Goal: Task Accomplishment & Management: Complete application form

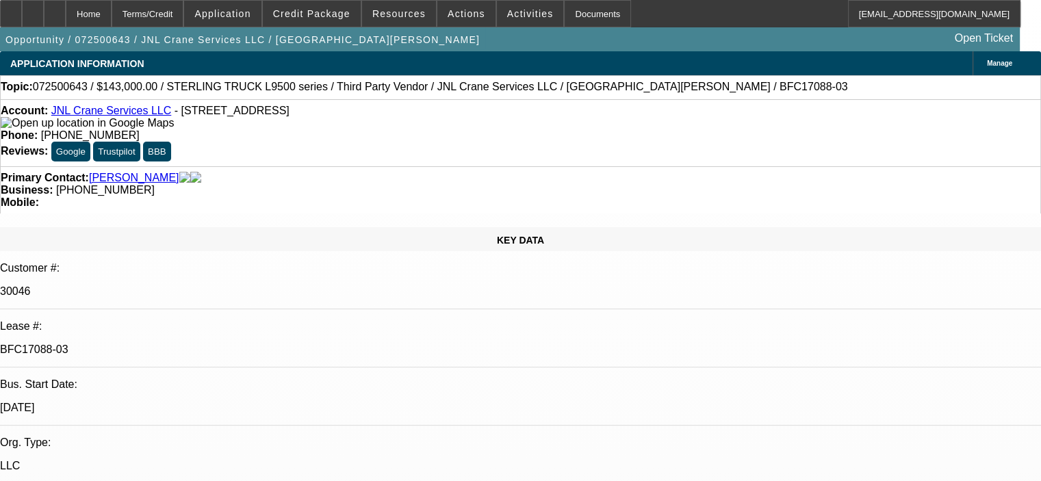
select select "0"
select select "2"
select select "0"
select select "6"
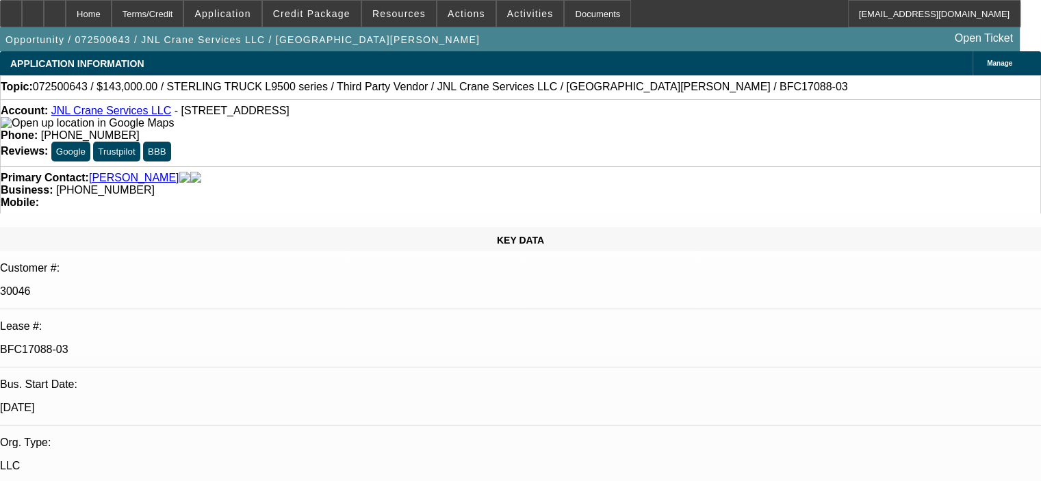
select select "0"
select select "2"
select select "0"
select select "6"
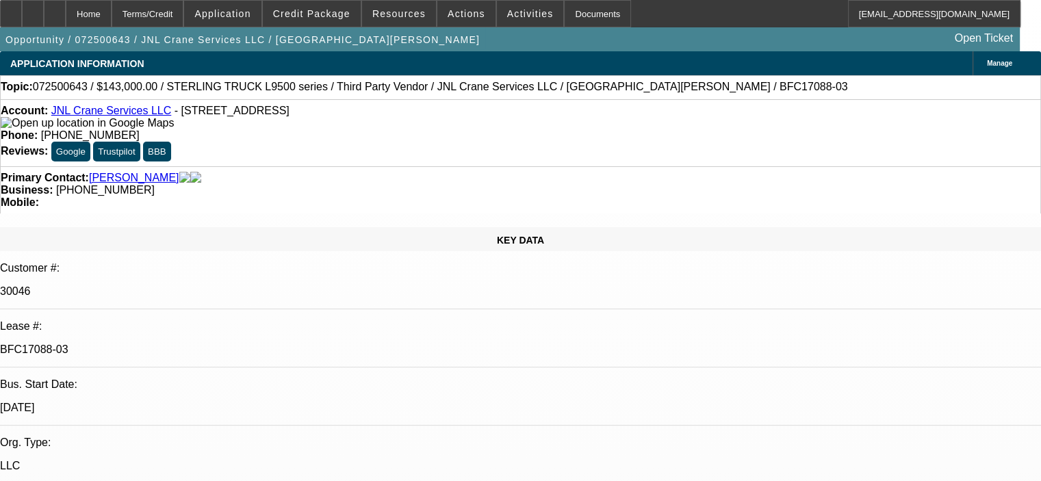
select select "0"
select select "2"
select select "0"
select select "6"
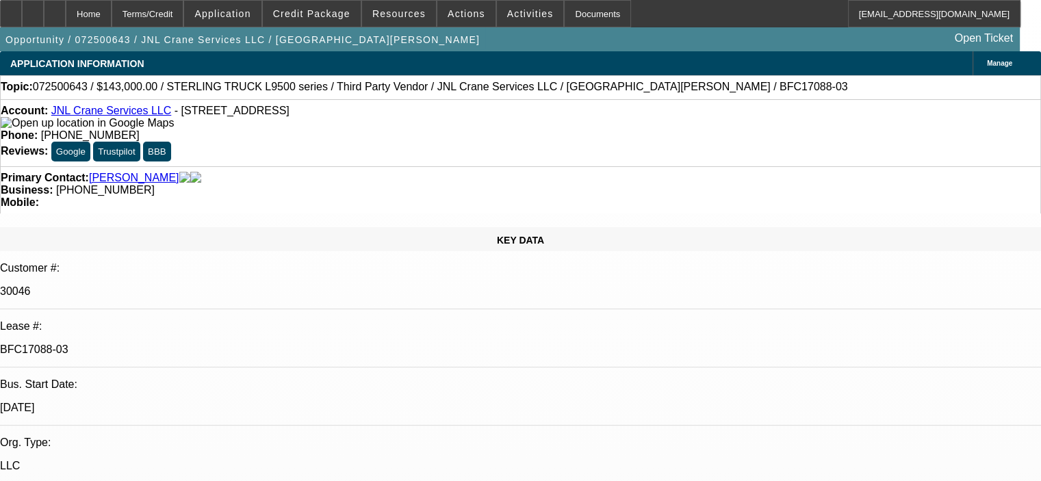
select select "0"
select select "2"
select select "0"
select select "6"
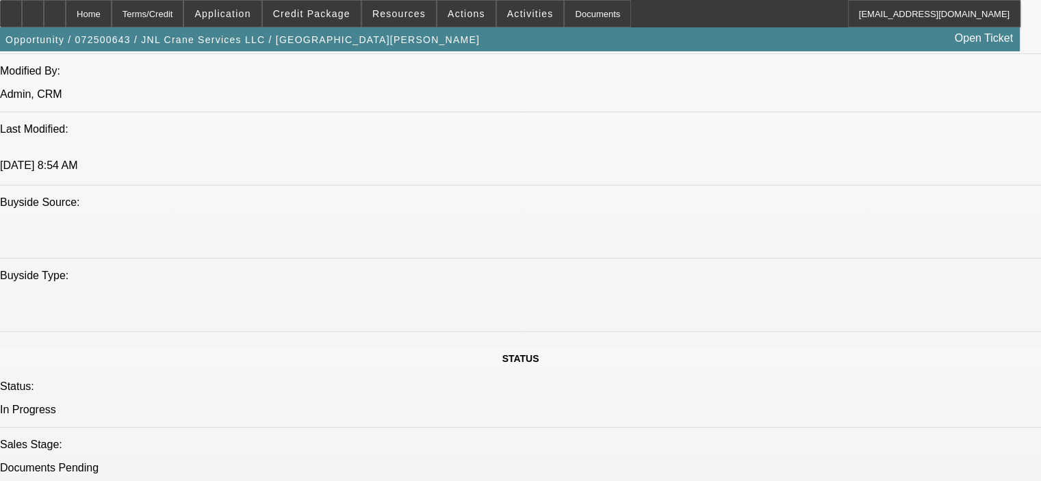
scroll to position [1231, 0]
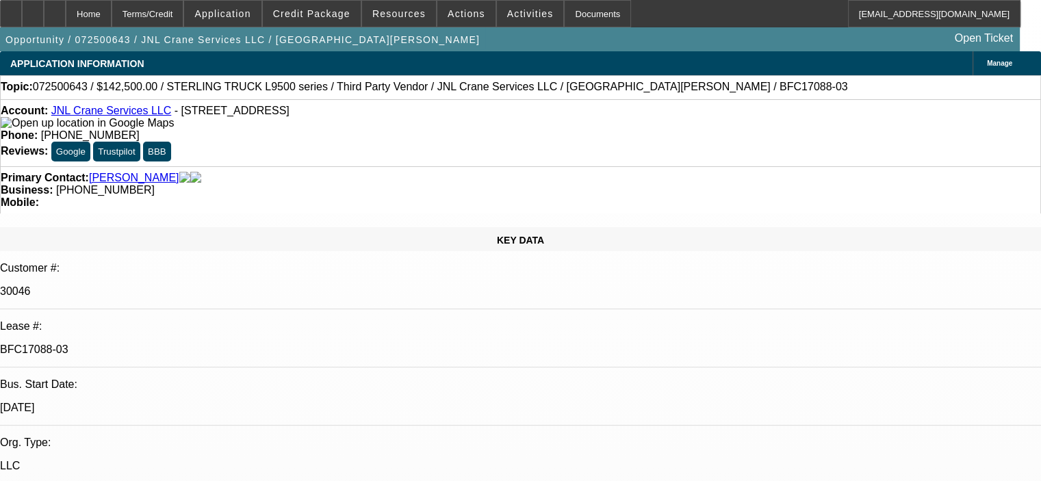
select select "0"
select select "2"
select select "0"
select select "6"
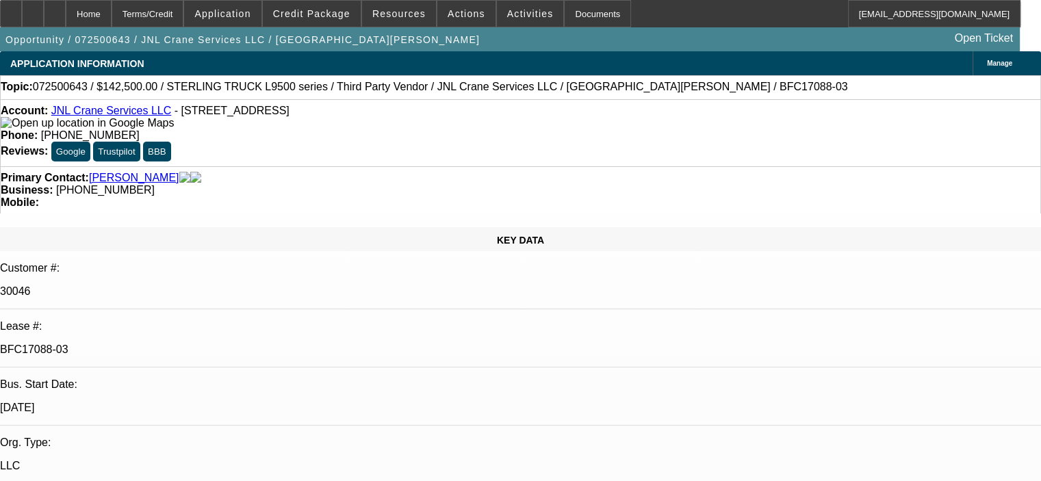
select select "0"
select select "2"
select select "0"
select select "6"
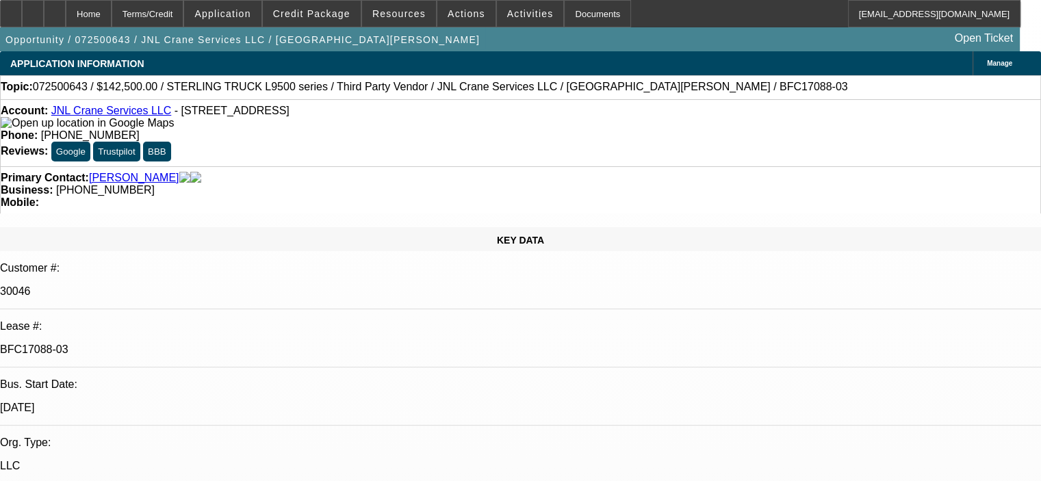
select select "0"
select select "2"
select select "0"
select select "6"
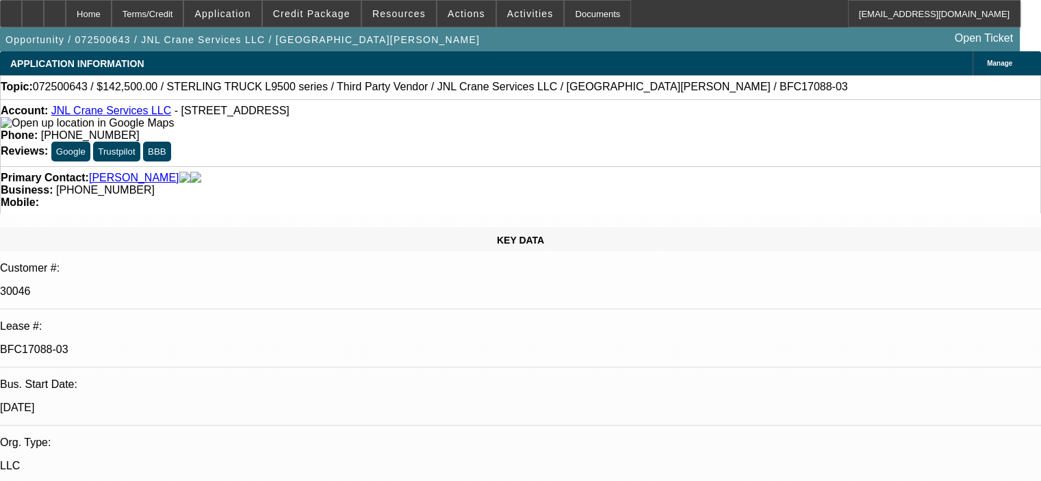
select select "0"
select select "2"
select select "0"
select select "6"
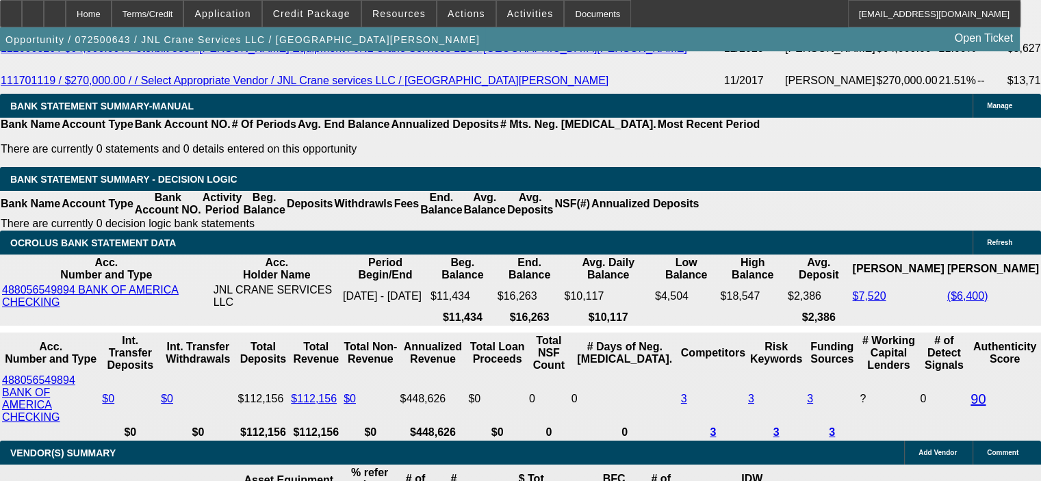
scroll to position [2668, 0]
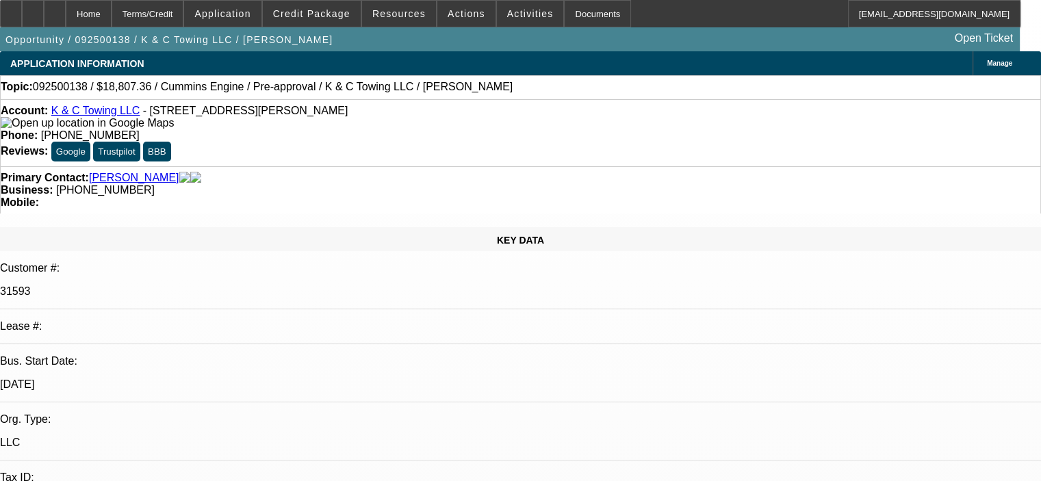
select select "0"
select select "2"
select select "0"
select select "6"
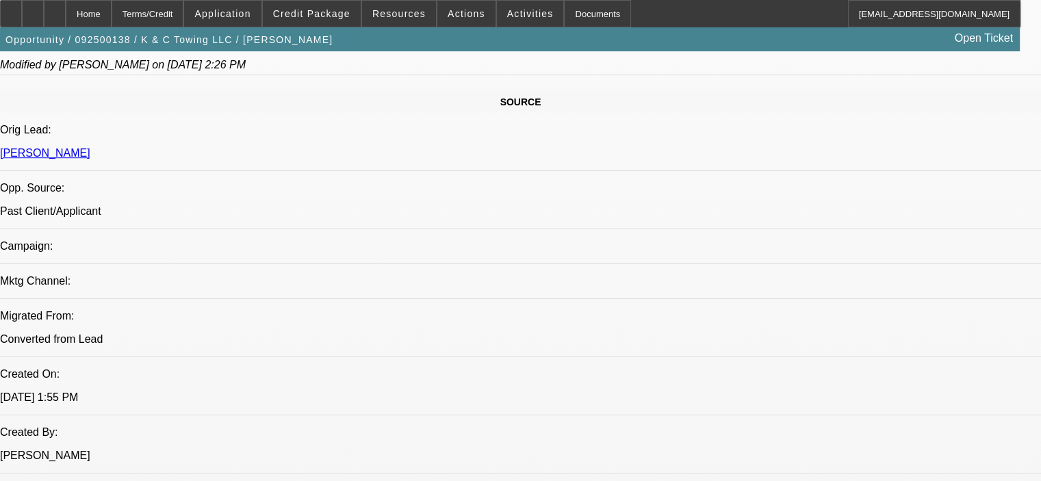
scroll to position [889, 0]
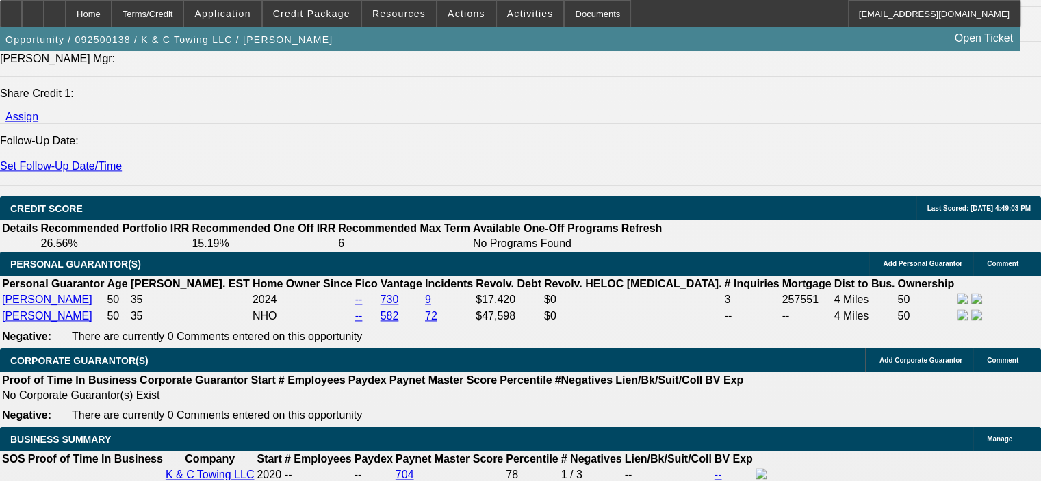
scroll to position [1779, 0]
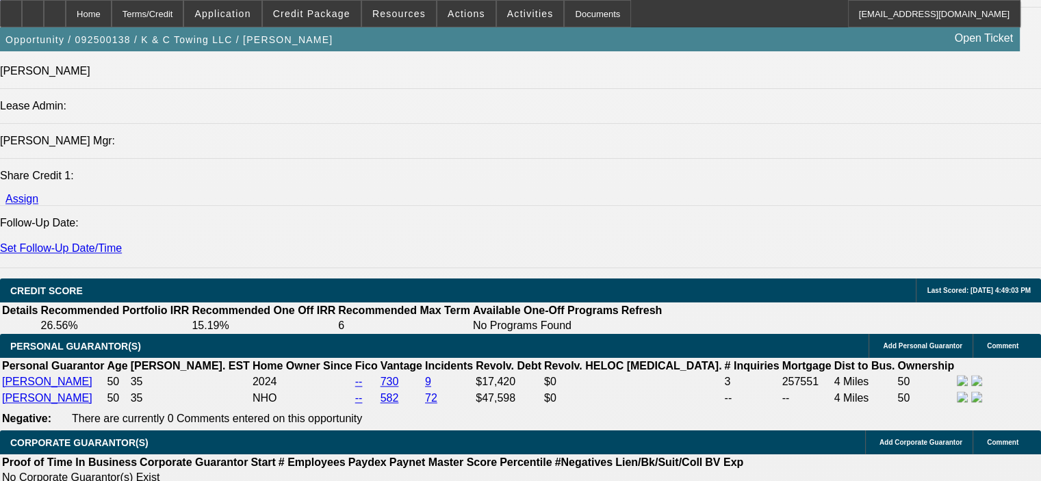
click at [55, 9] on icon at bounding box center [55, 9] width 0 height 0
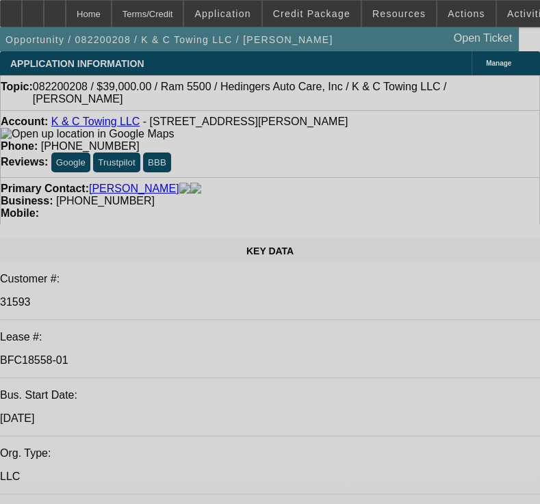
select select "0"
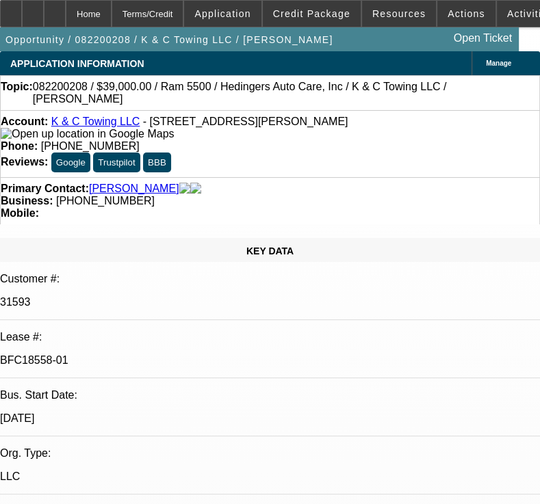
select select "2"
select select "0"
select select "2"
select select "0"
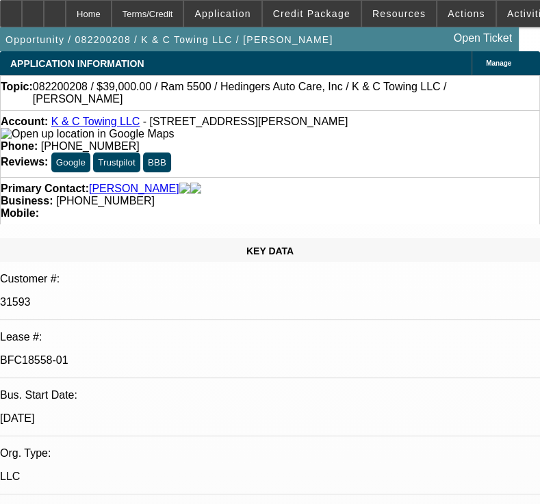
select select "0"
select select "2"
select select "0"
select select "2"
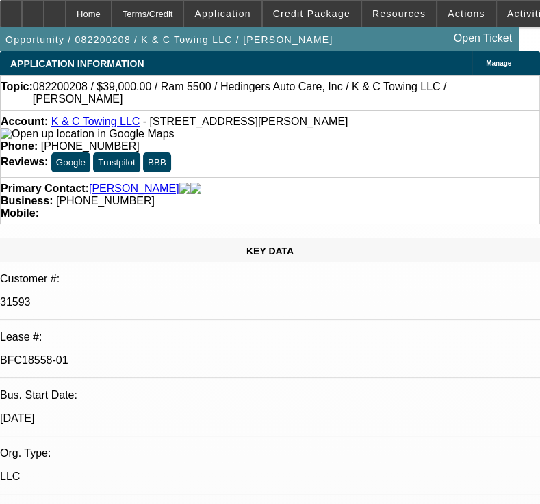
select select "0"
select select "1"
select select "2"
select select "6"
select select "1"
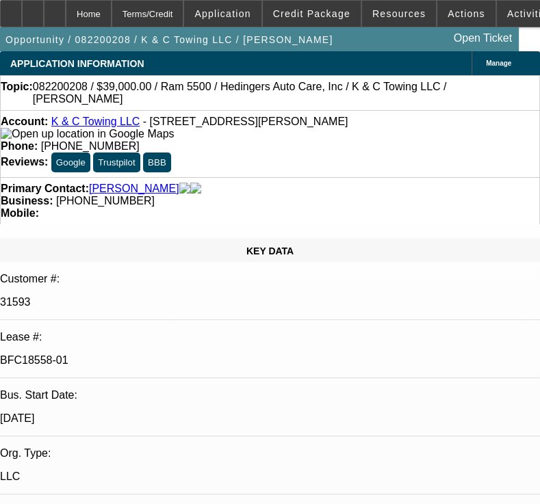
select select "2"
select select "6"
select select "1"
select select "2"
select select "6"
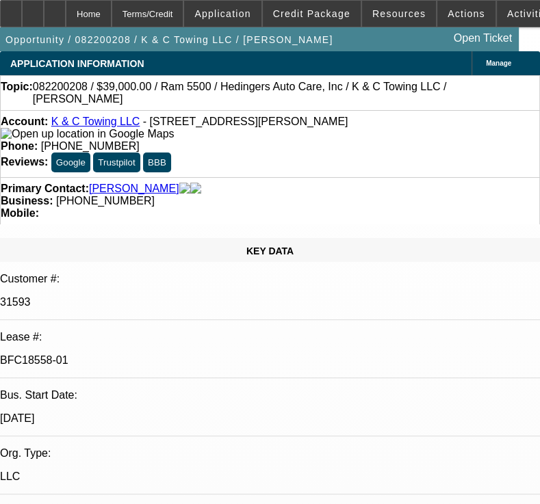
select select "1"
select select "2"
select select "6"
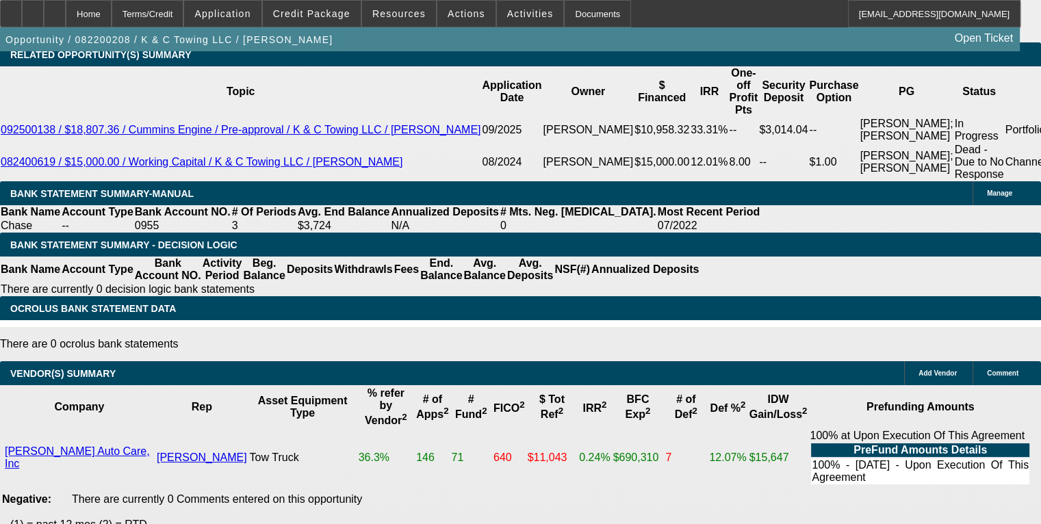
scroll to position [2668, 0]
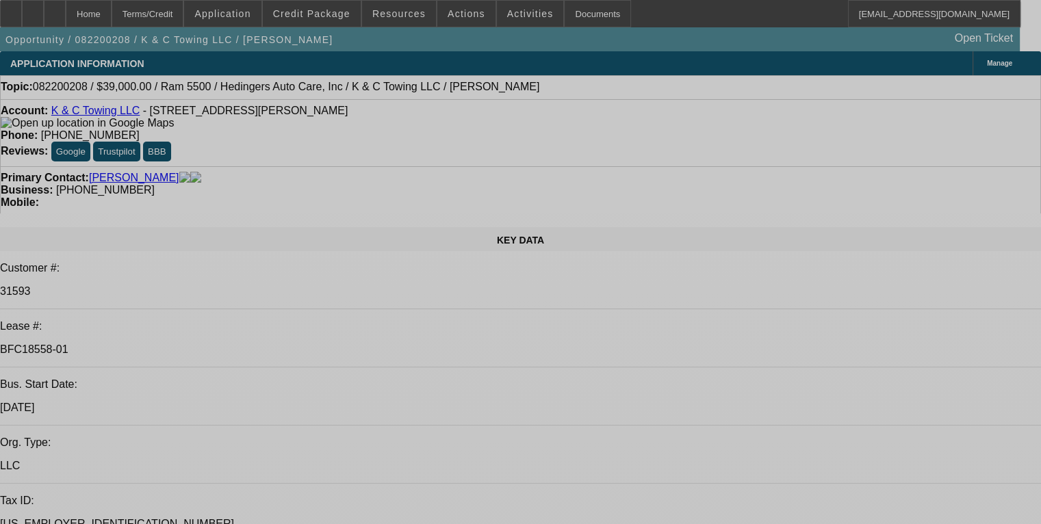
select select "0"
select select "2"
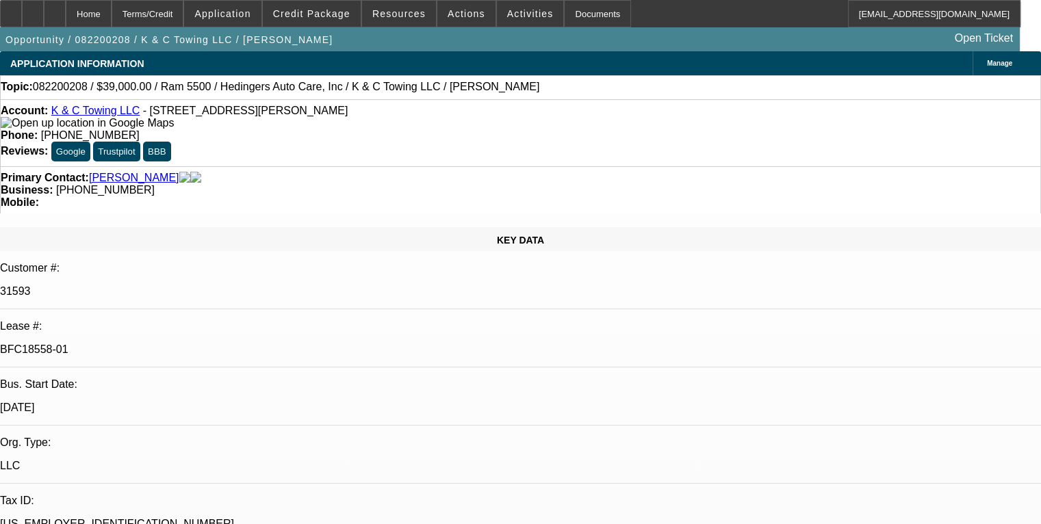
select select "2"
select select "0"
select select "6"
select select "0"
select select "2"
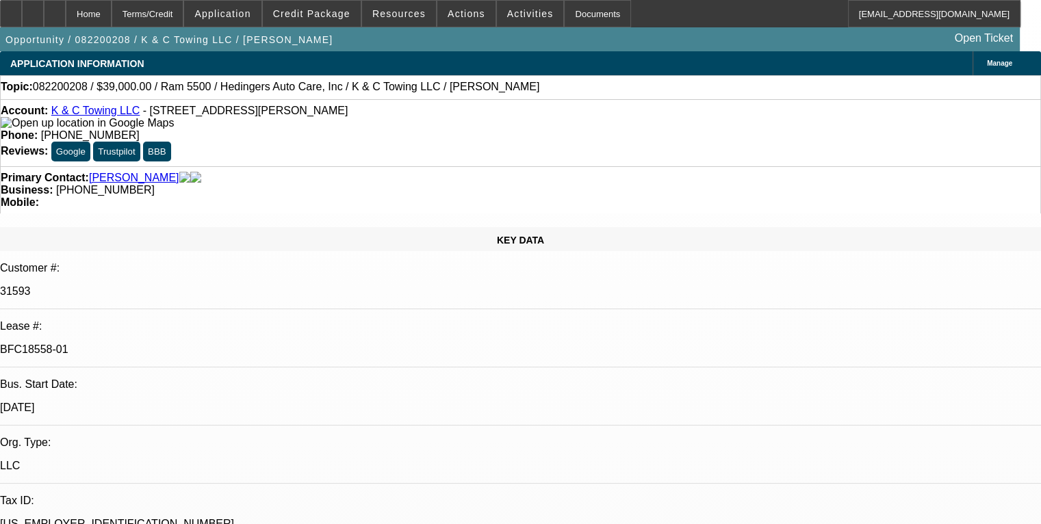
select select "2"
select select "0"
select select "6"
select select "0"
select select "2"
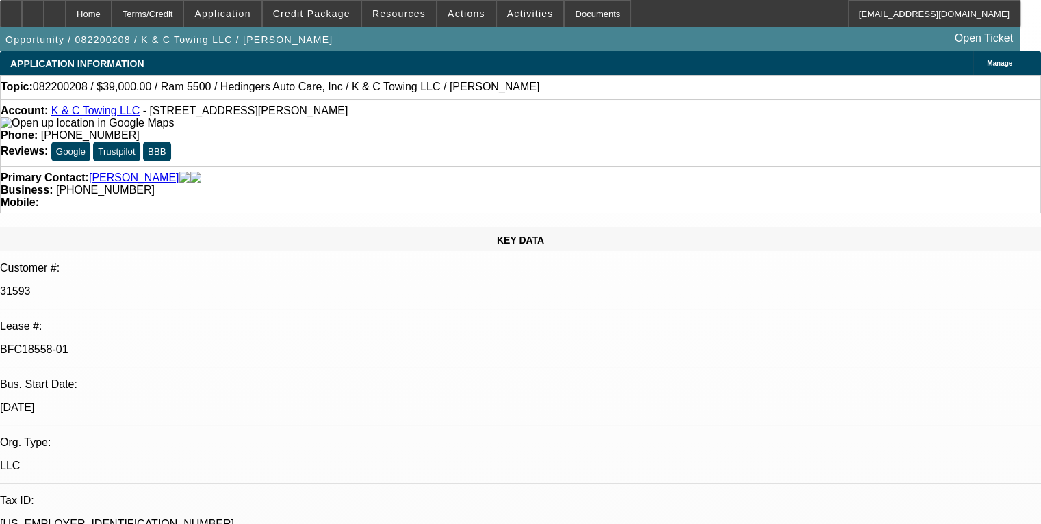
select select "2"
select select "0"
select select "6"
select select "0"
select select "2"
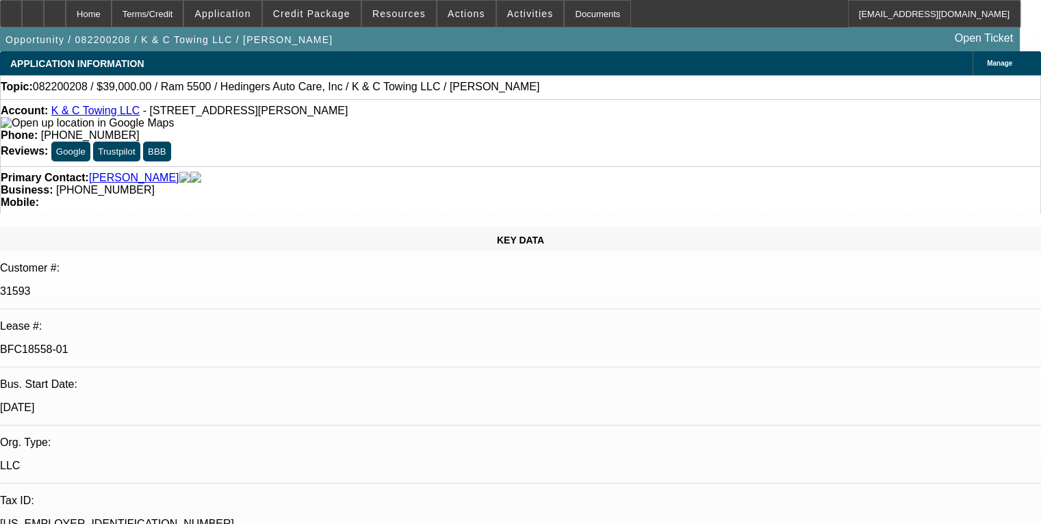
select select "2"
select select "0"
select select "6"
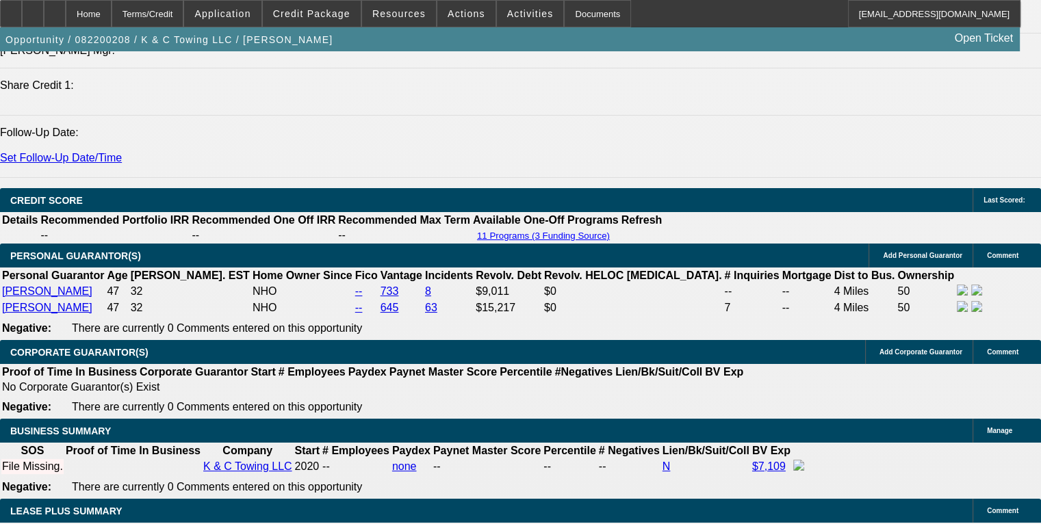
scroll to position [68, 0]
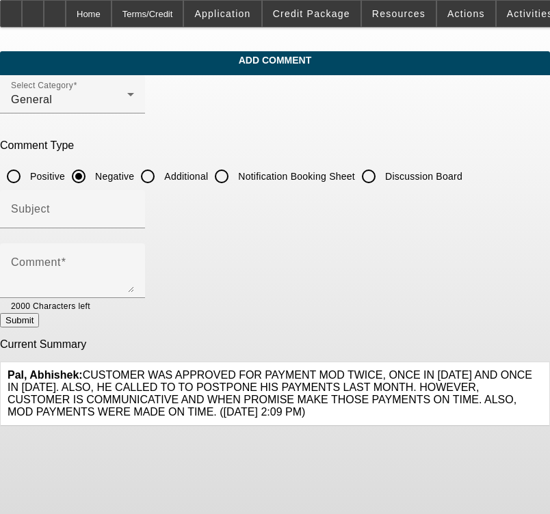
click at [161, 170] on input "Additional" at bounding box center [147, 176] width 27 height 27
radio input "true"
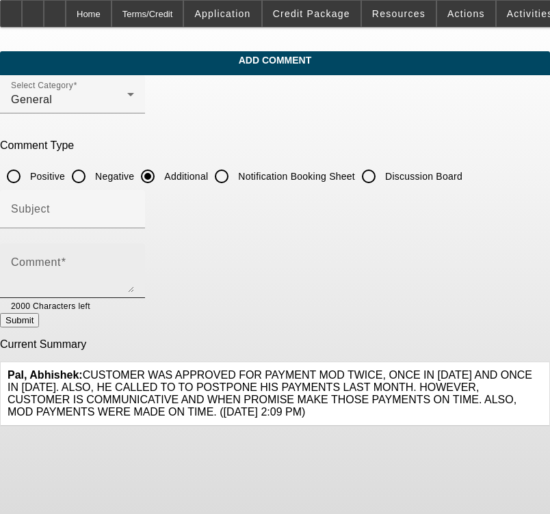
click at [131, 254] on div "Comment" at bounding box center [72, 271] width 123 height 55
paste textarea "This Beacon Funding customer since [DATE] has continued to pay us timely despit…"
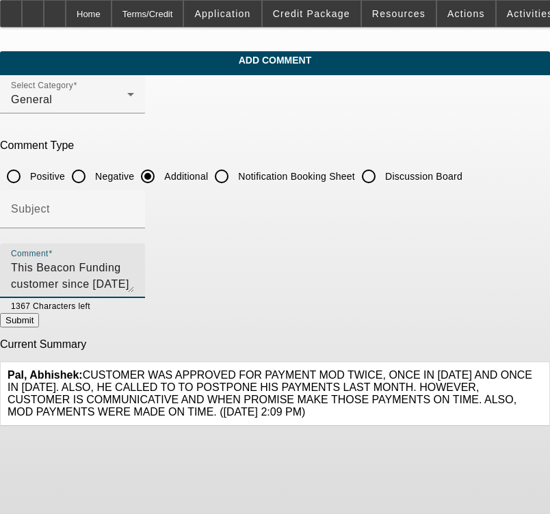
scroll to position [62, 0]
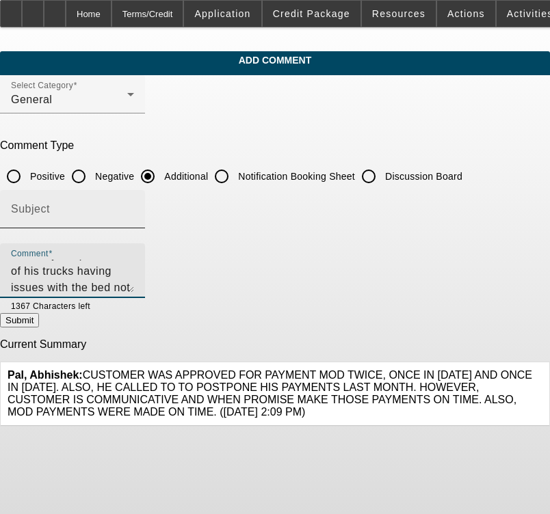
type textarea "This Beacon Funding customer since [DATE] has continued to pay us timely despit…"
click at [134, 213] on input "Subject" at bounding box center [72, 215] width 123 height 16
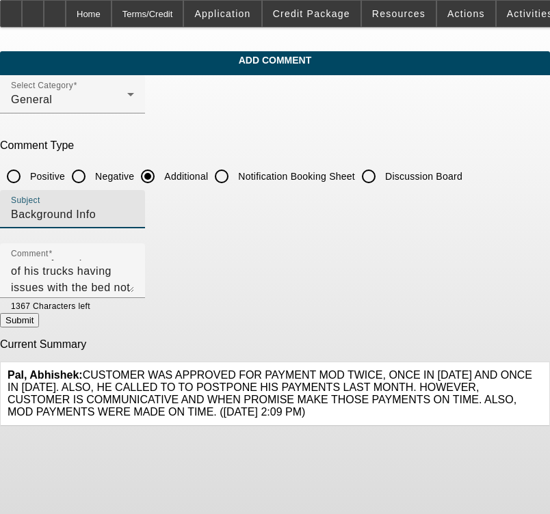
type input "Background Info"
click at [39, 327] on button "Submit" at bounding box center [19, 320] width 39 height 14
radio input "true"
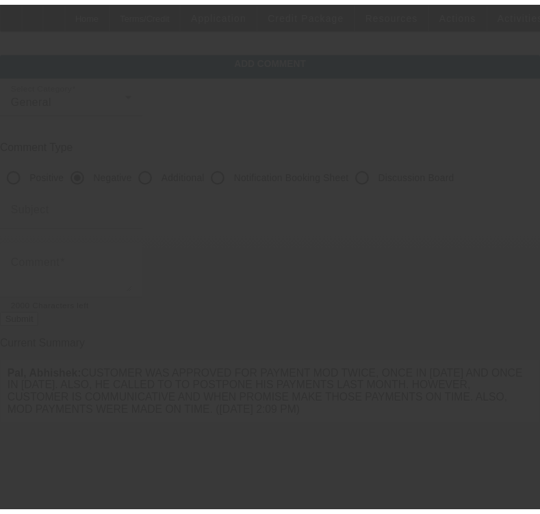
scroll to position [0, 0]
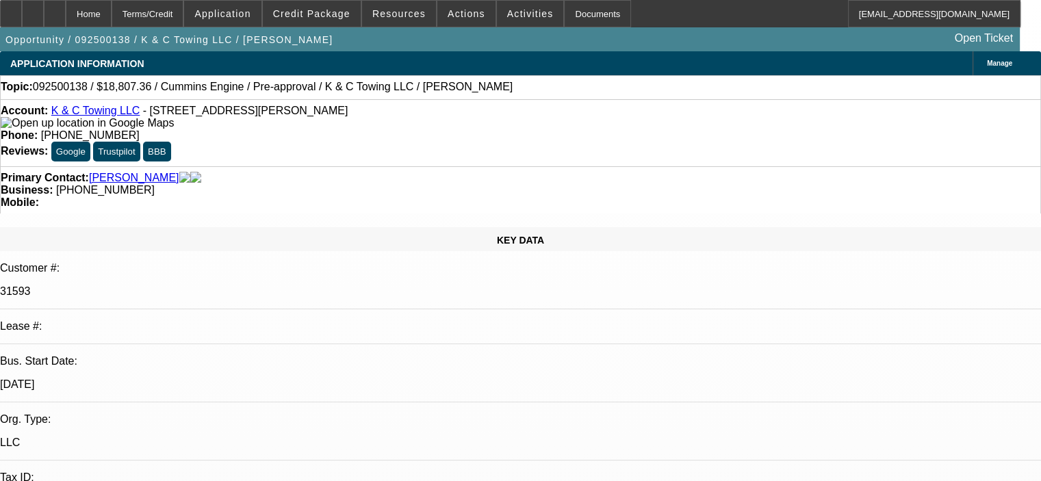
select select "0"
select select "2"
select select "0"
select select "6"
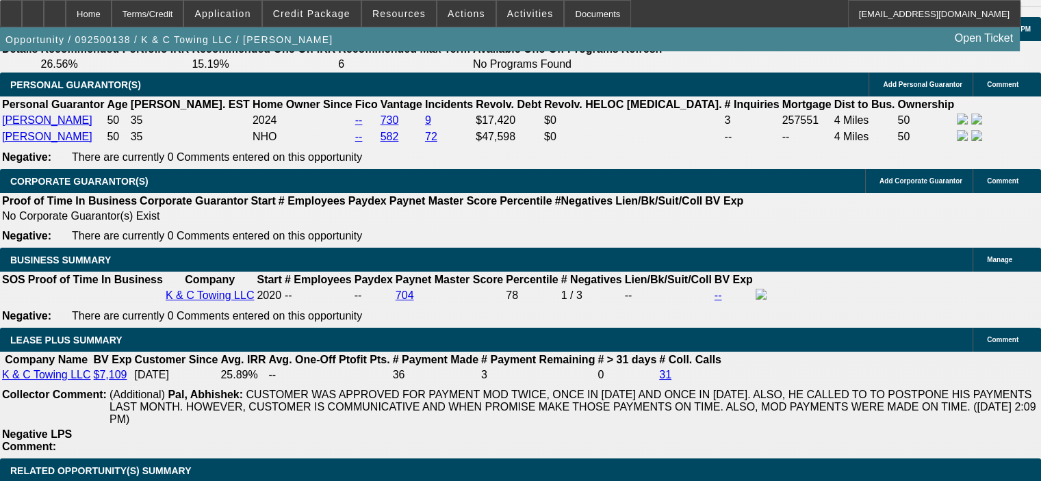
scroll to position [2258, 0]
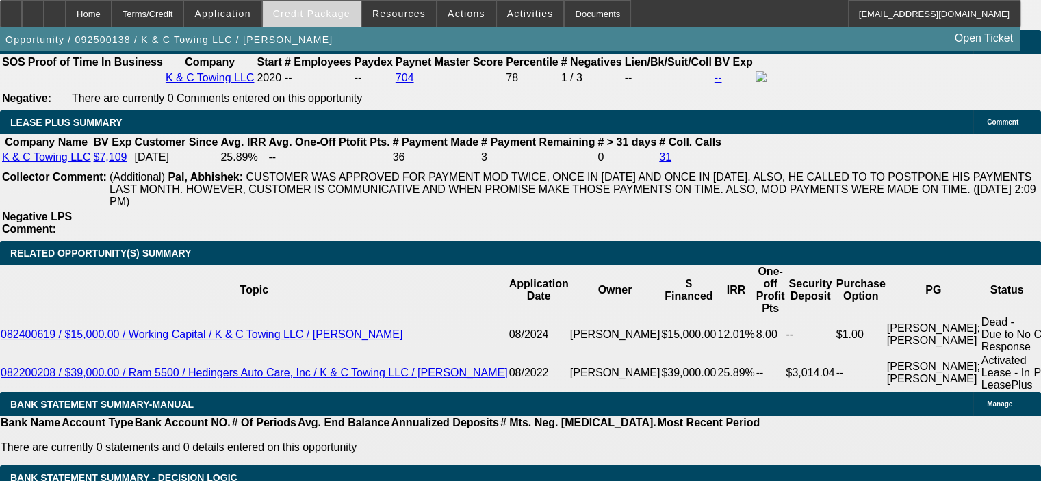
click at [335, 18] on span at bounding box center [312, 13] width 98 height 33
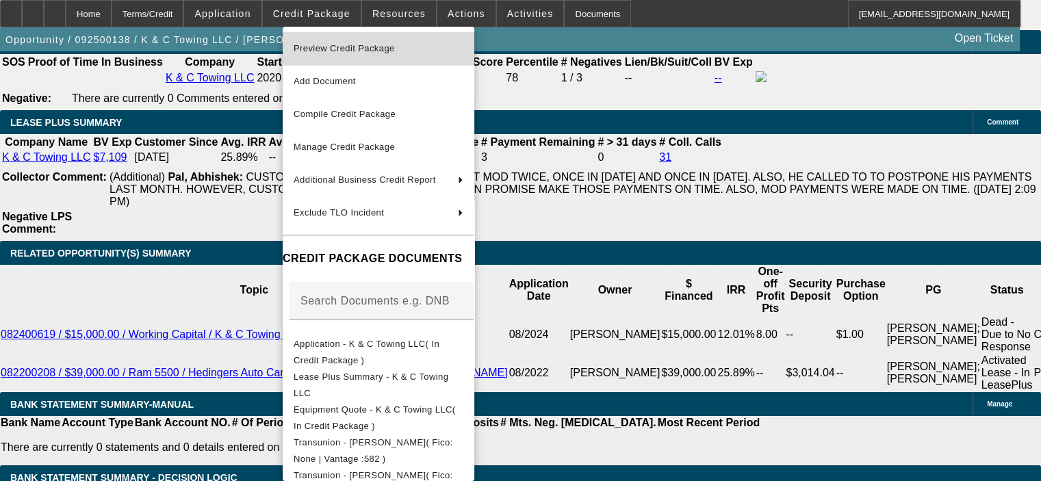
click at [355, 43] on span "Preview Credit Package" at bounding box center [343, 48] width 101 height 10
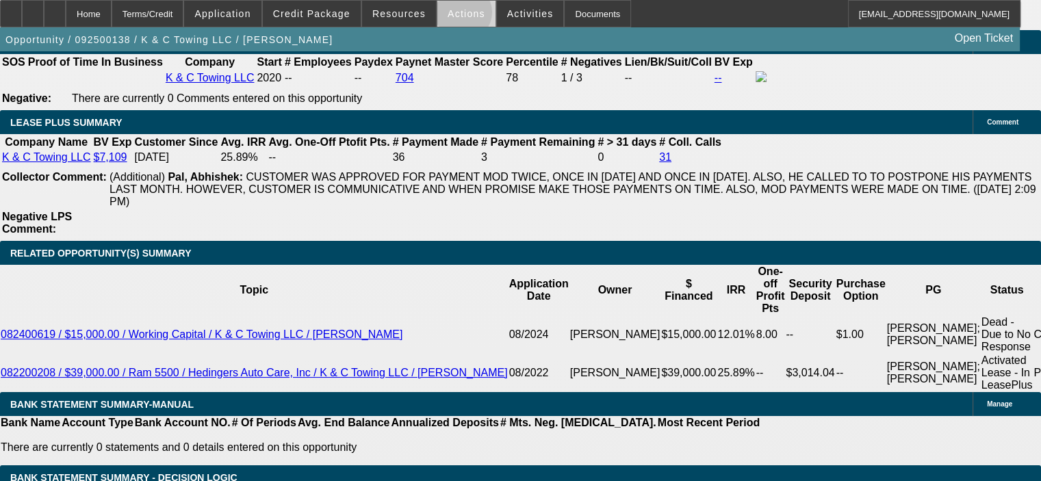
click at [455, 16] on span "Actions" at bounding box center [466, 13] width 38 height 11
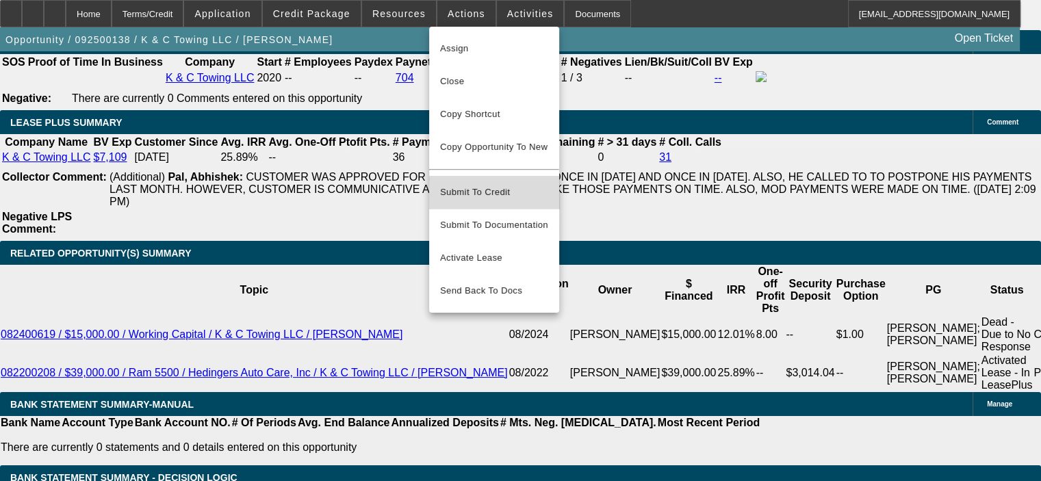
click at [497, 185] on span "Submit To Credit" at bounding box center [494, 192] width 108 height 16
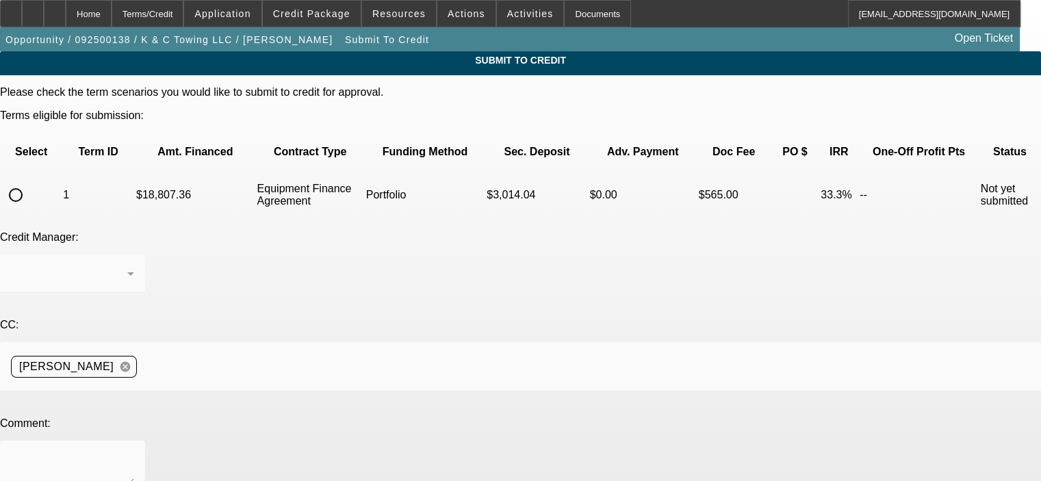
click at [29, 181] on input "radio" at bounding box center [15, 194] width 27 height 27
radio input "true"
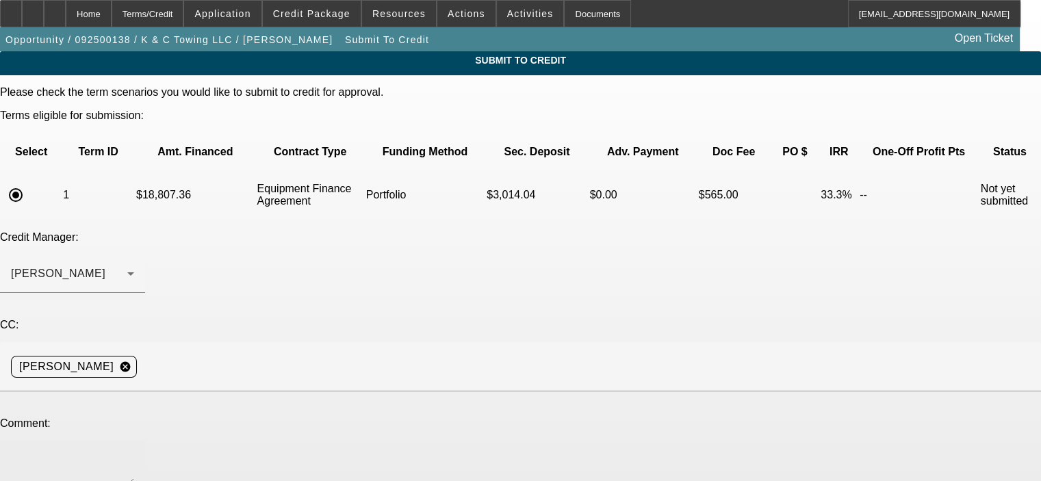
click at [134, 441] on div at bounding box center [72, 468] width 123 height 55
paste textarea "This Beacon Funding customer since August 2022 has continued to pay us timely d…"
drag, startPoint x: 646, startPoint y: 367, endPoint x: 534, endPoint y: 434, distance: 131.1
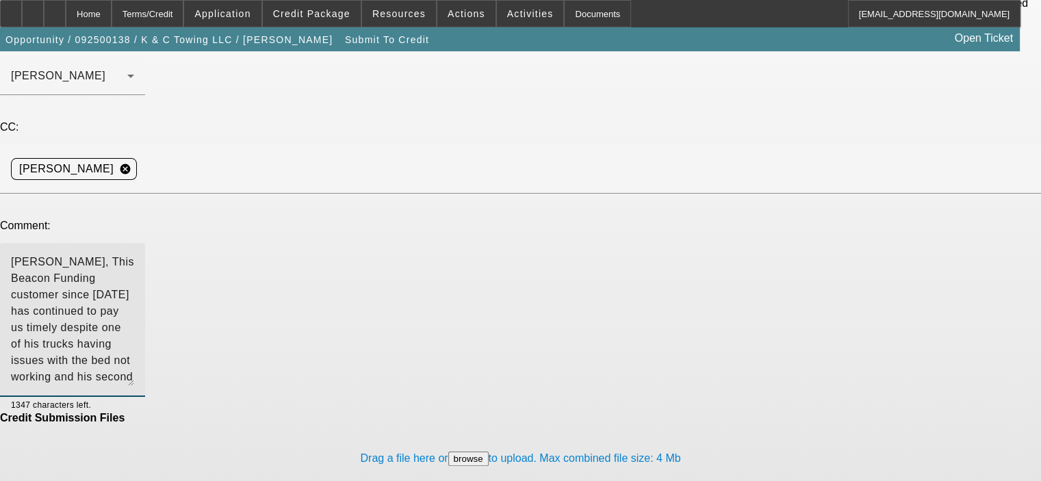
scroll to position [198, 0]
type textarea "George, This Beacon Funding customer since August 2022 has continued to pay us …"
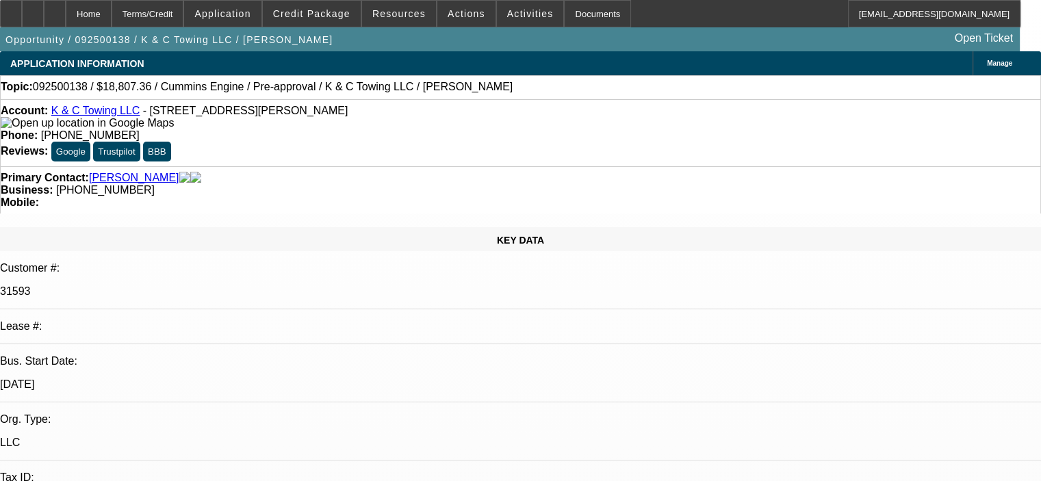
select select "0"
select select "2"
select select "0"
select select "6"
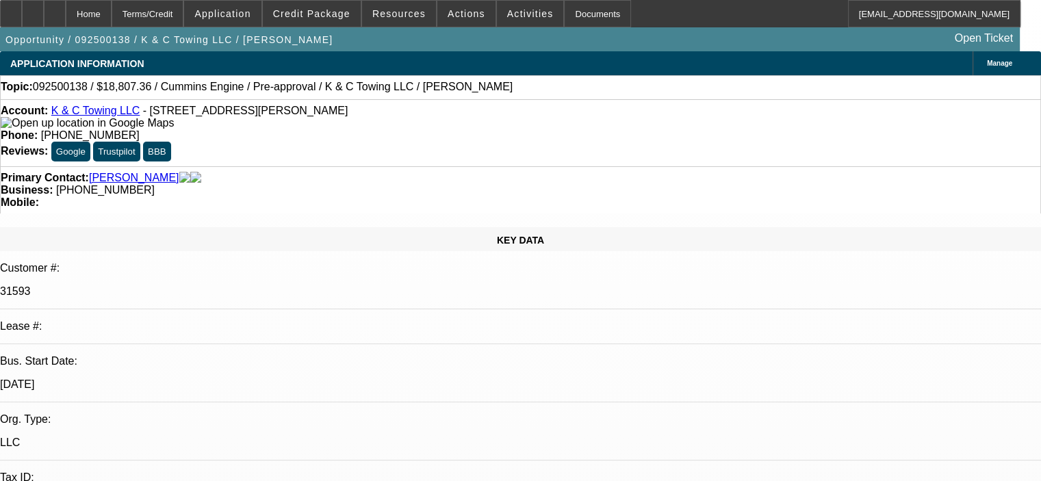
select select "0"
select select "2"
select select "0"
select select "6"
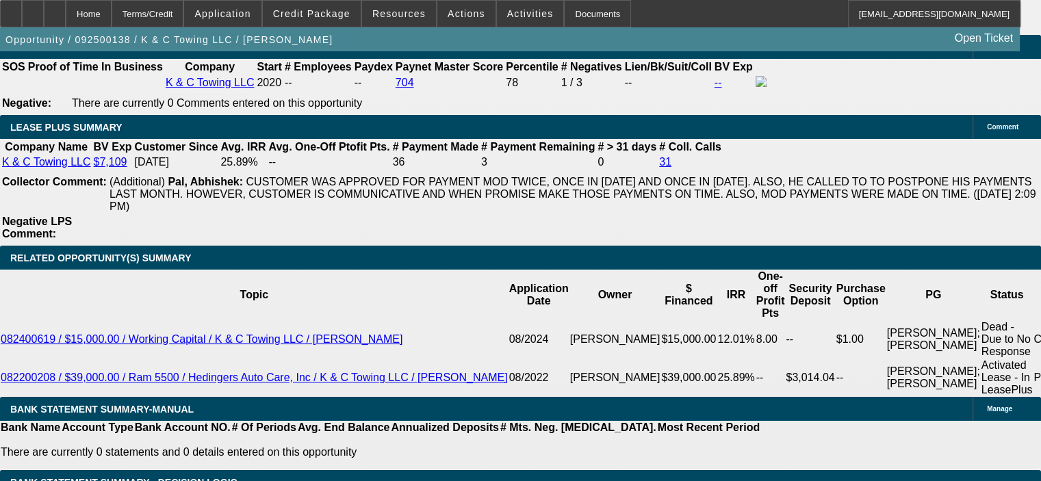
scroll to position [2326, 0]
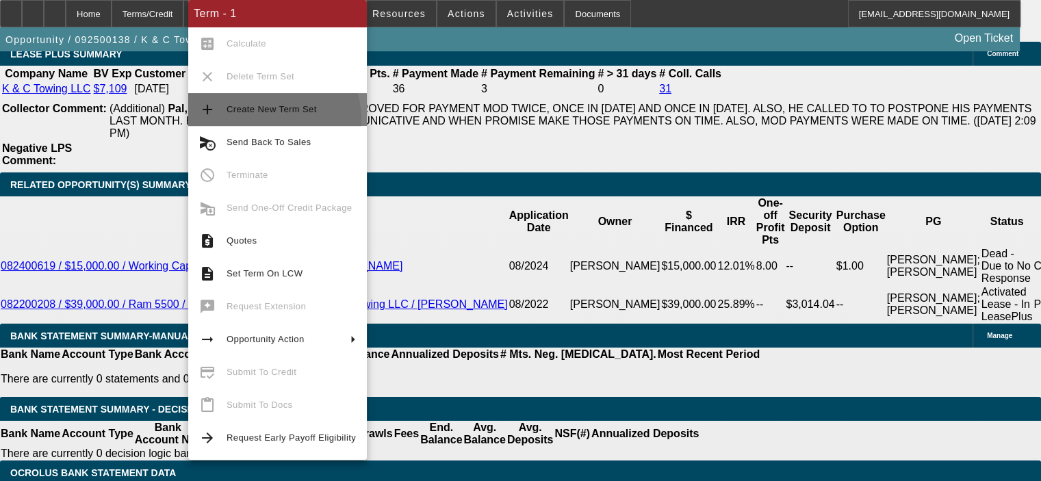
click at [255, 120] on button "add Create New Term Set" at bounding box center [277, 109] width 179 height 33
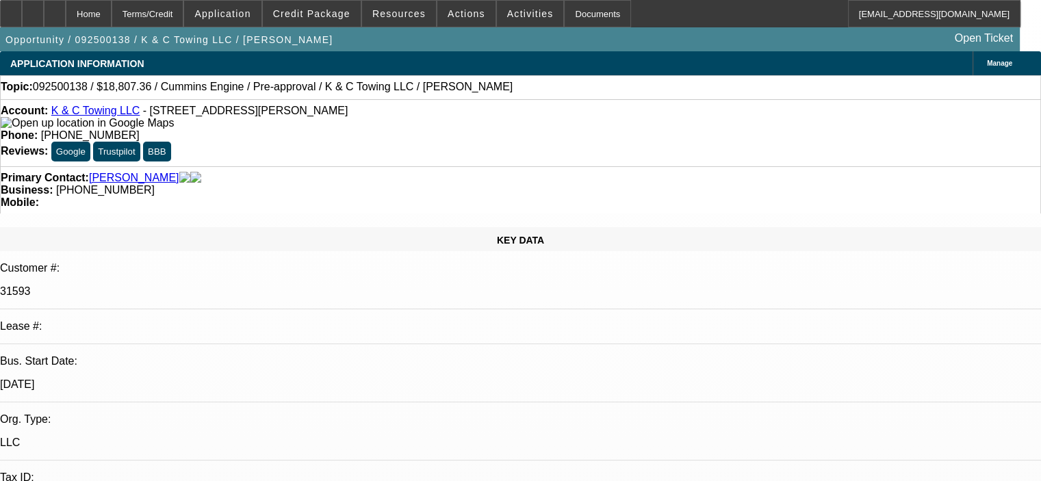
select select "0"
select select "2"
select select "0"
select select "6"
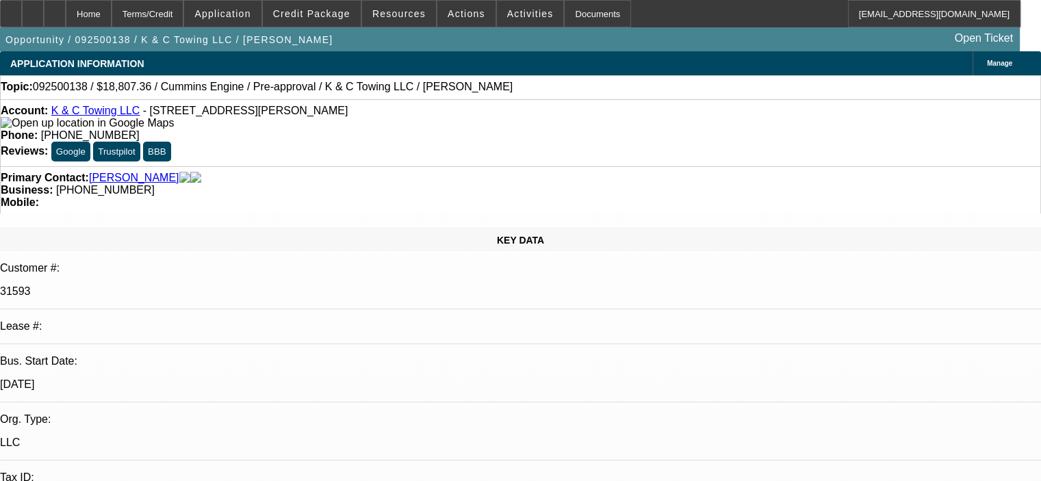
select select "0"
select select "2"
select select "0"
select select "6"
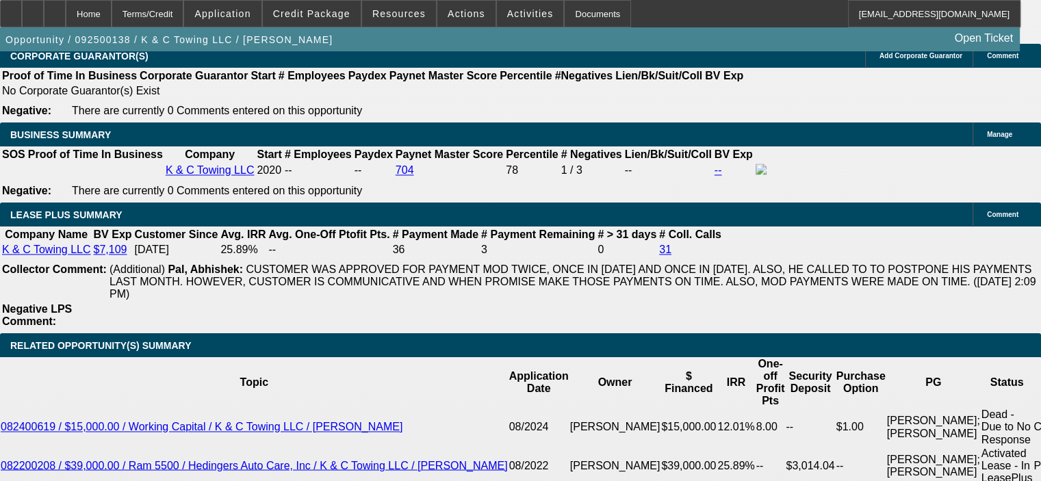
scroll to position [2189, 0]
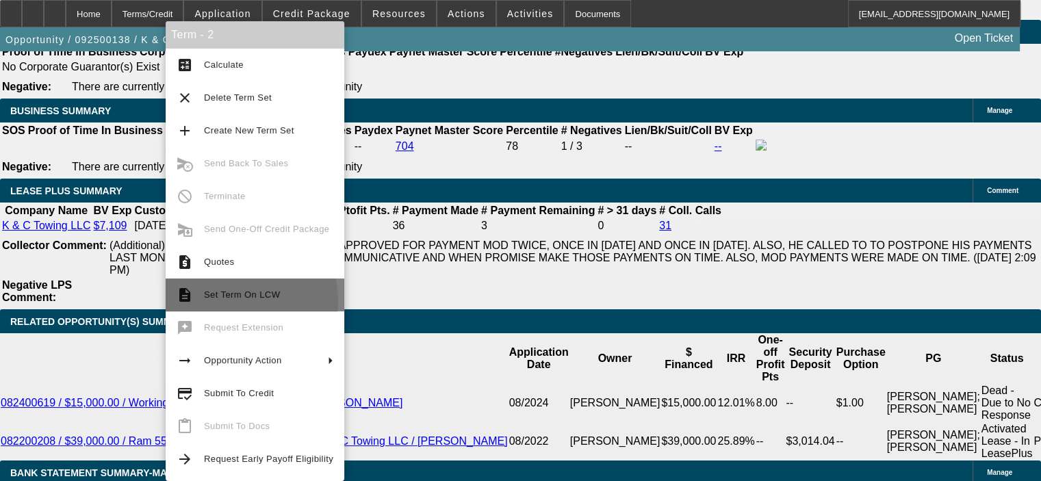
click at [220, 302] on span "Set Term On LCW" at bounding box center [268, 295] width 129 height 16
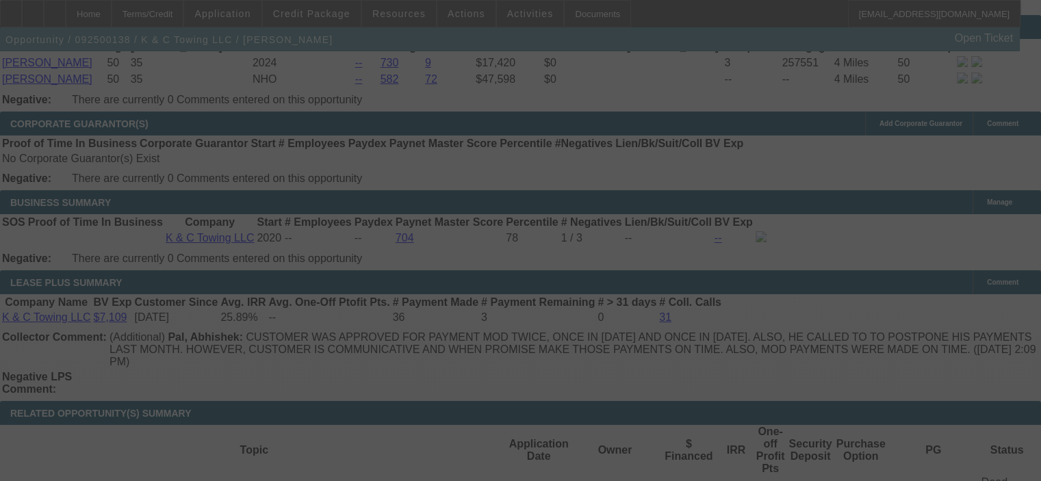
scroll to position [2091, 0]
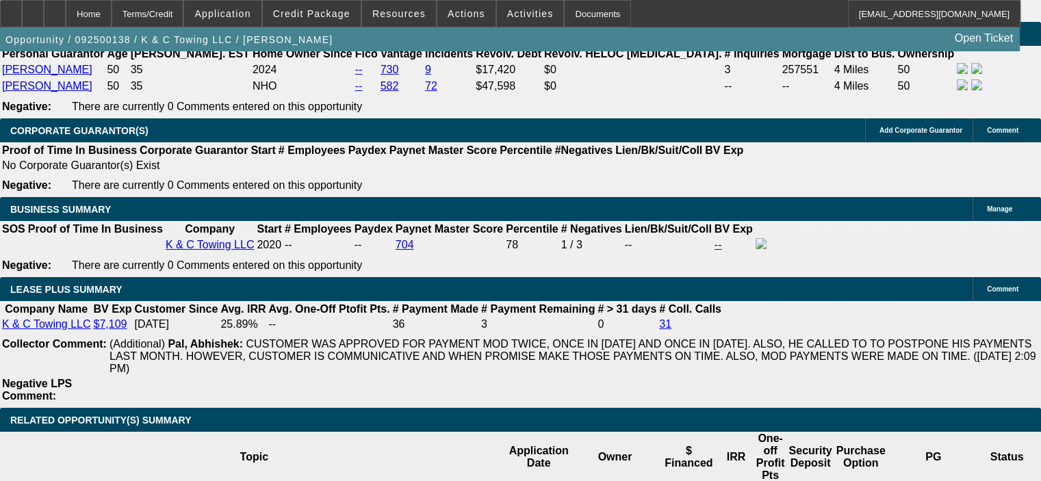
select select "0"
select select "2"
select select "0"
select select "6"
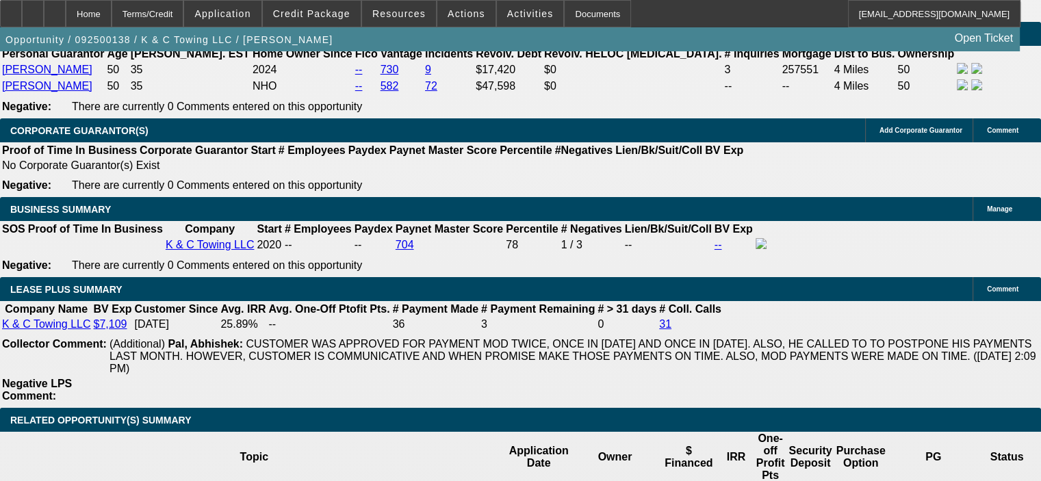
select select "0"
select select "2"
select select "0"
select select "6"
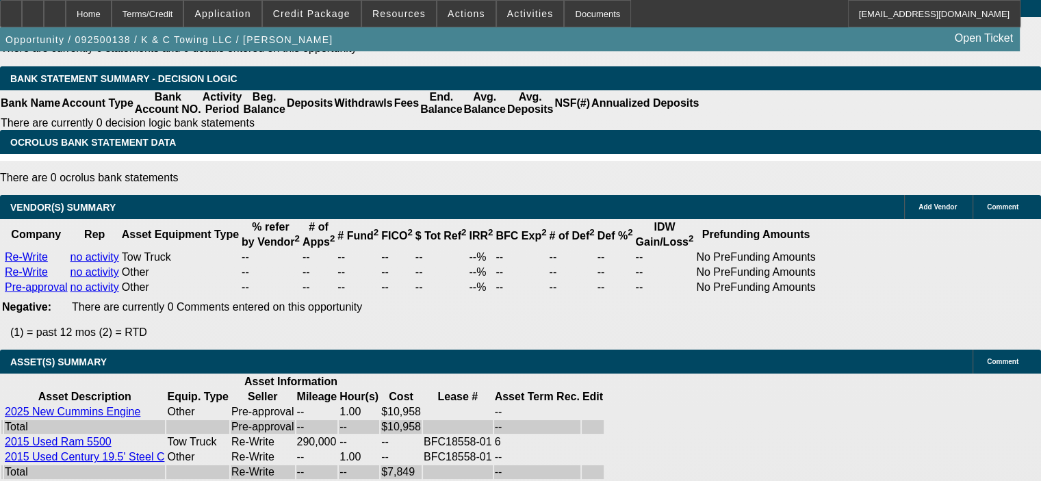
scroll to position [2668, 0]
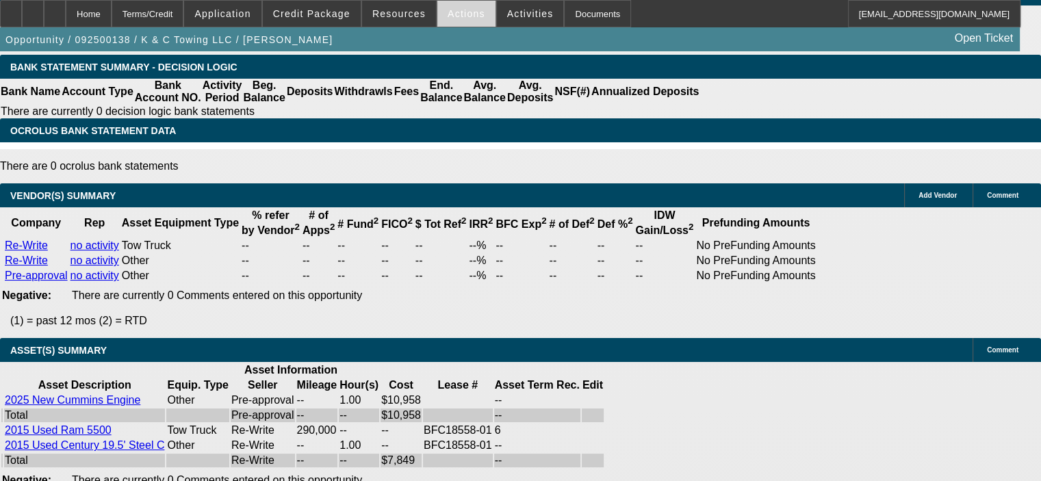
click at [452, 12] on span "Actions" at bounding box center [466, 13] width 38 height 11
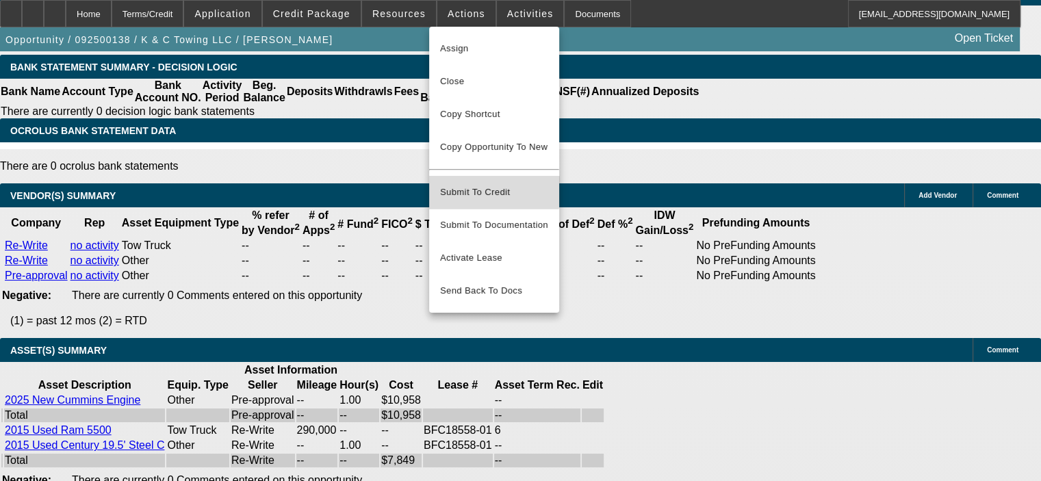
click at [491, 184] on span "Submit To Credit" at bounding box center [494, 192] width 108 height 16
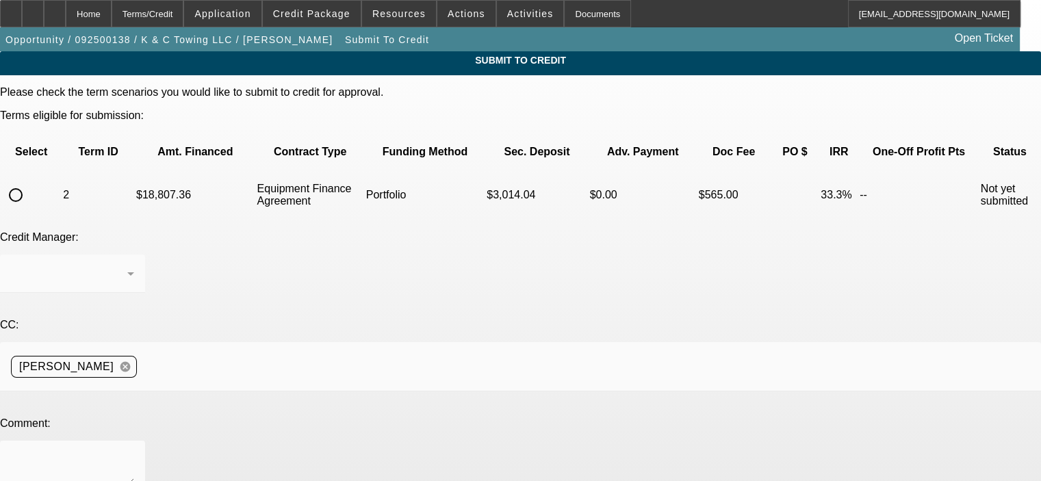
click at [29, 181] on input "radio" at bounding box center [15, 194] width 27 height 27
radio input "true"
click at [127, 265] on div "[PERSON_NAME]" at bounding box center [69, 273] width 116 height 16
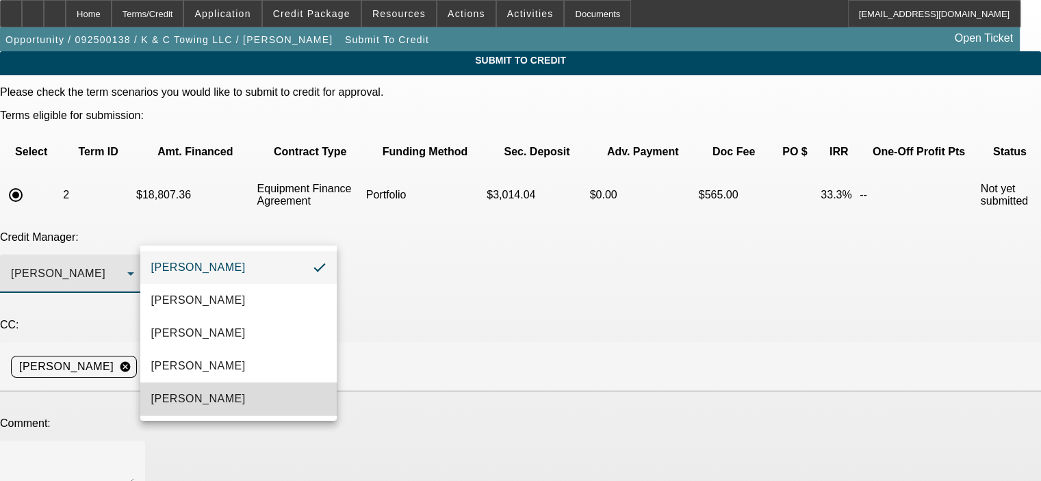
click at [257, 399] on mat-option "Oliva, Samuel" at bounding box center [238, 398] width 196 height 33
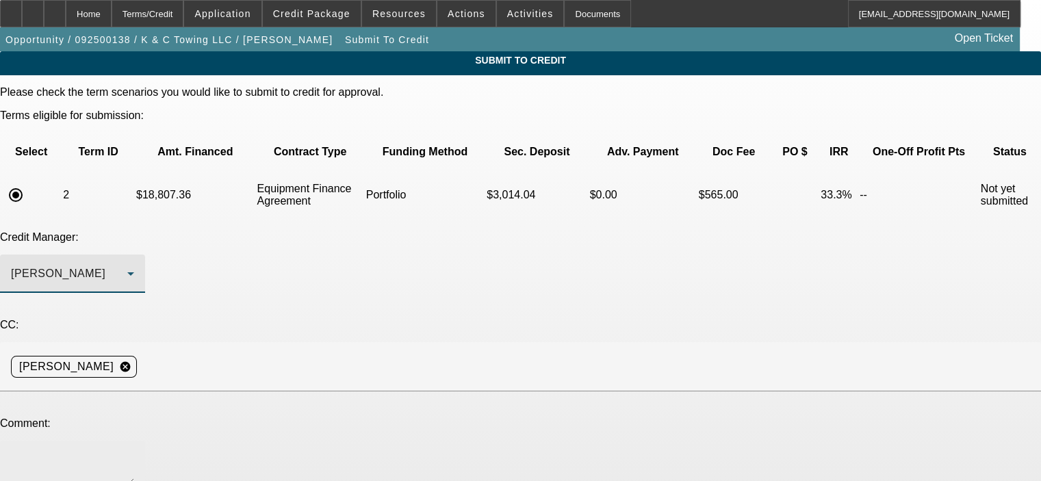
click at [134, 441] on div at bounding box center [72, 468] width 123 height 55
paste textarea "George, This Beacon Funding customer since August 2022 has continued to pay us …"
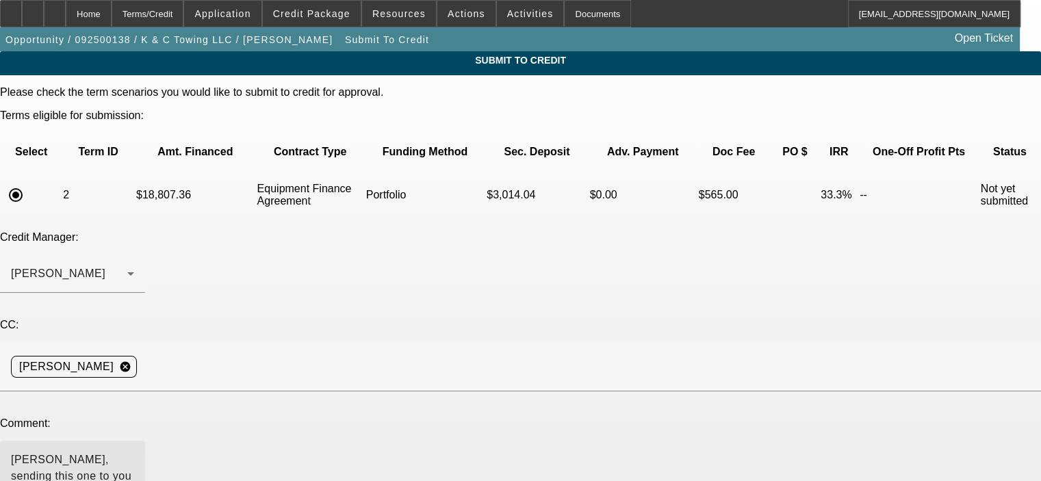
drag, startPoint x: 646, startPoint y: 367, endPoint x: 649, endPoint y: 458, distance: 90.4
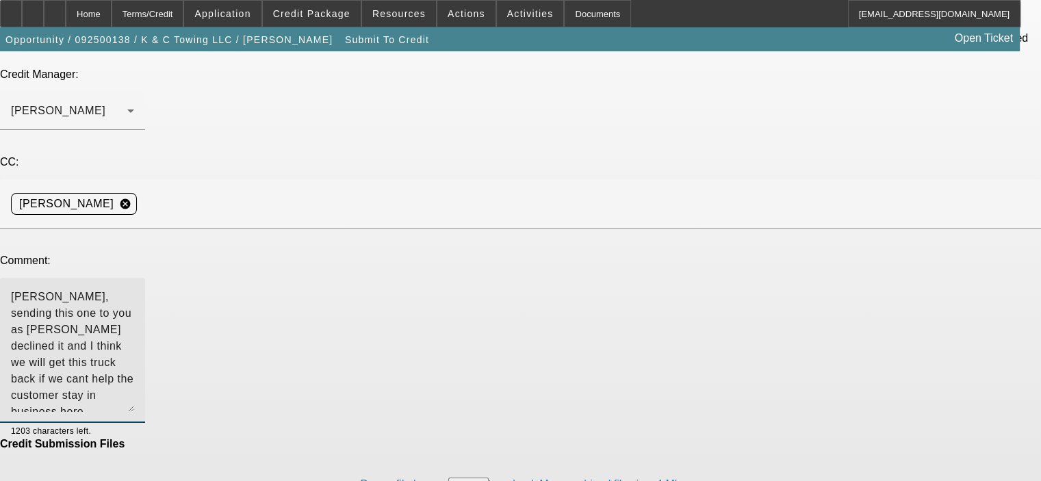
scroll to position [190, 0]
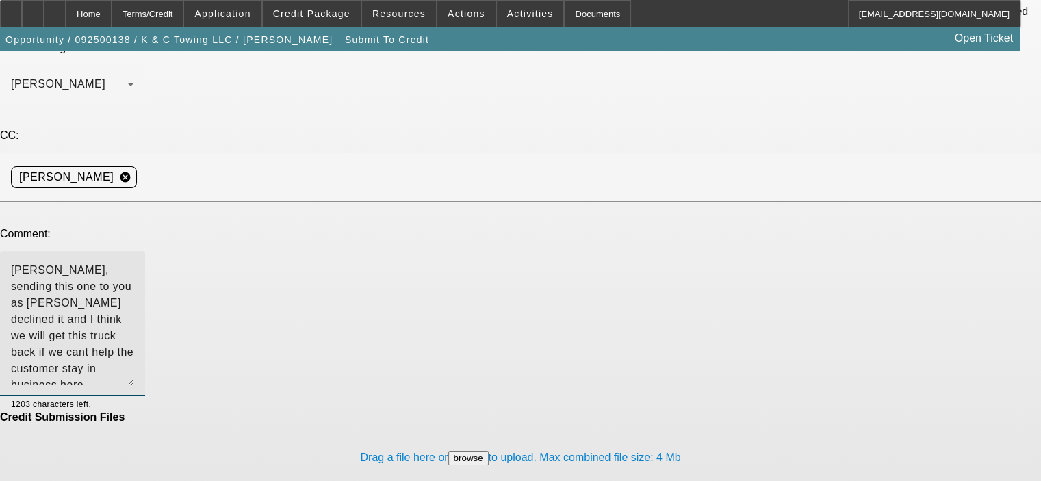
click at [134, 262] on textarea "Sam, sending this one to you as George declined it and I think we will get this…" at bounding box center [72, 323] width 123 height 123
type textarea "Sam, sending this one to you as George declined it and I think we will get this…"
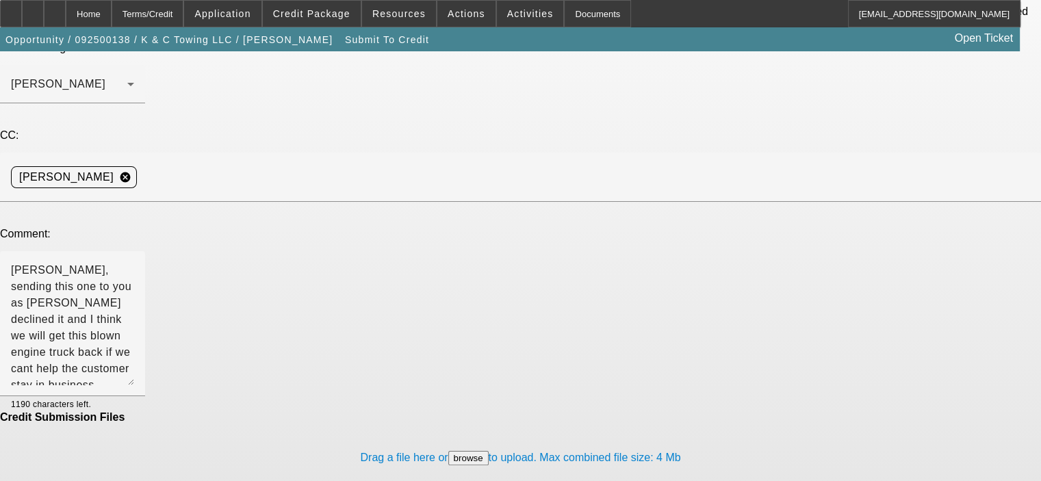
click at [292, 411] on div "Credit Submission Files" at bounding box center [520, 417] width 1041 height 12
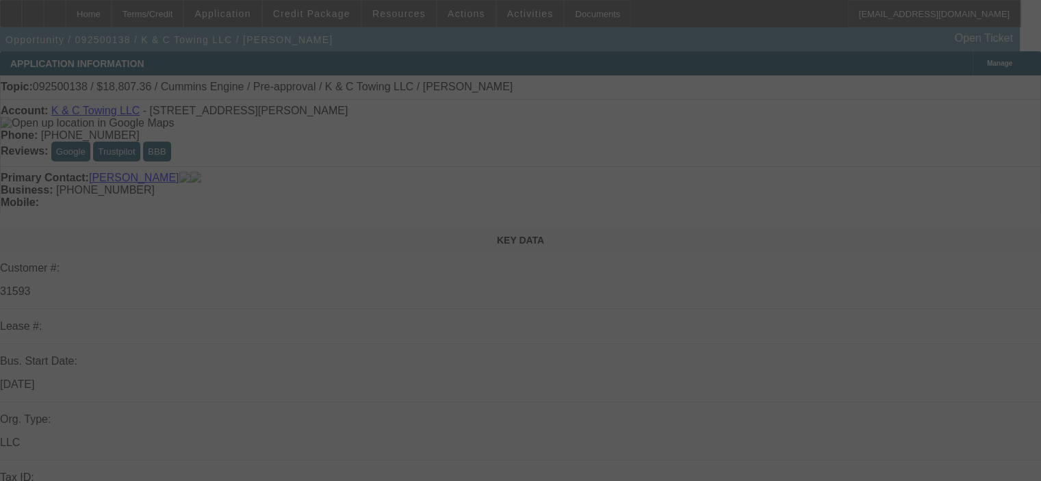
select select "0"
select select "2"
select select "0"
select select "6"
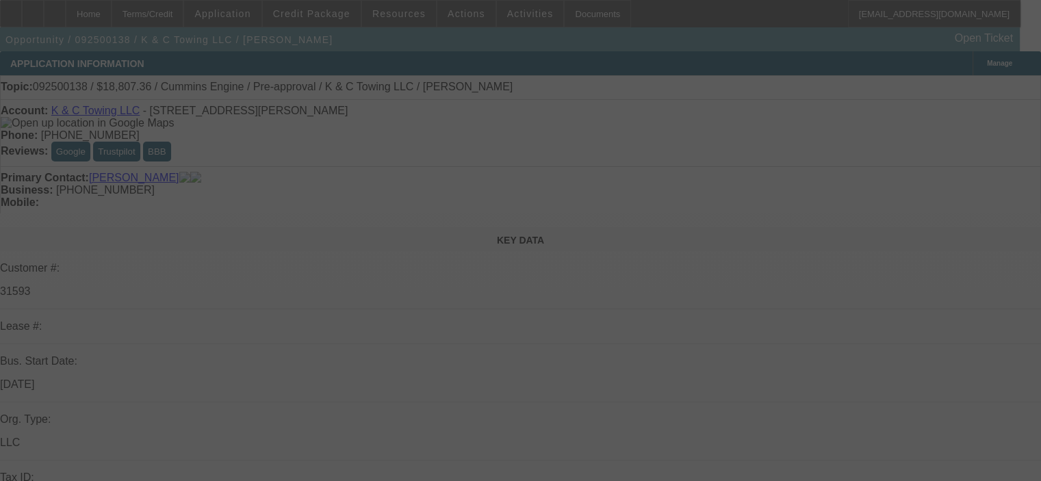
select select "0"
select select "2"
select select "0"
select select "6"
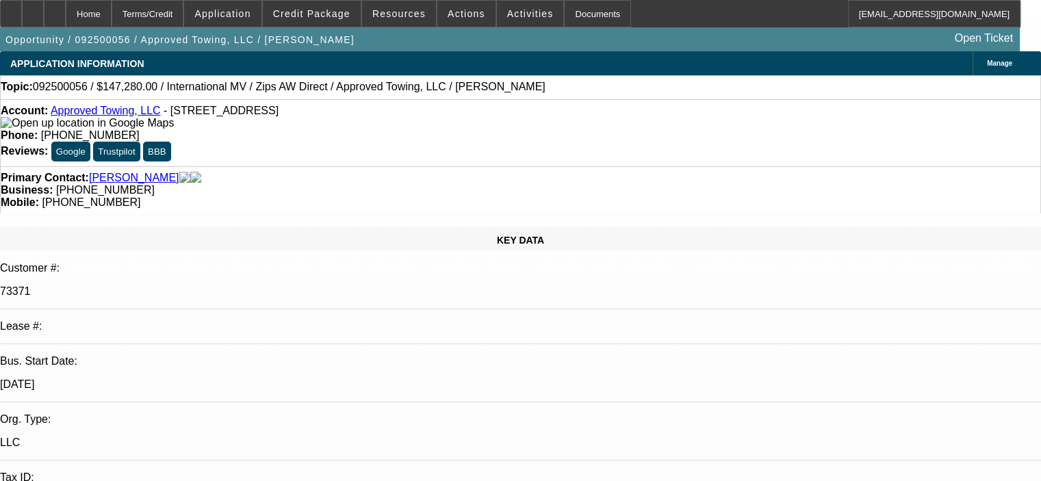
select select "0"
select select "2"
select select "0.1"
select select "4"
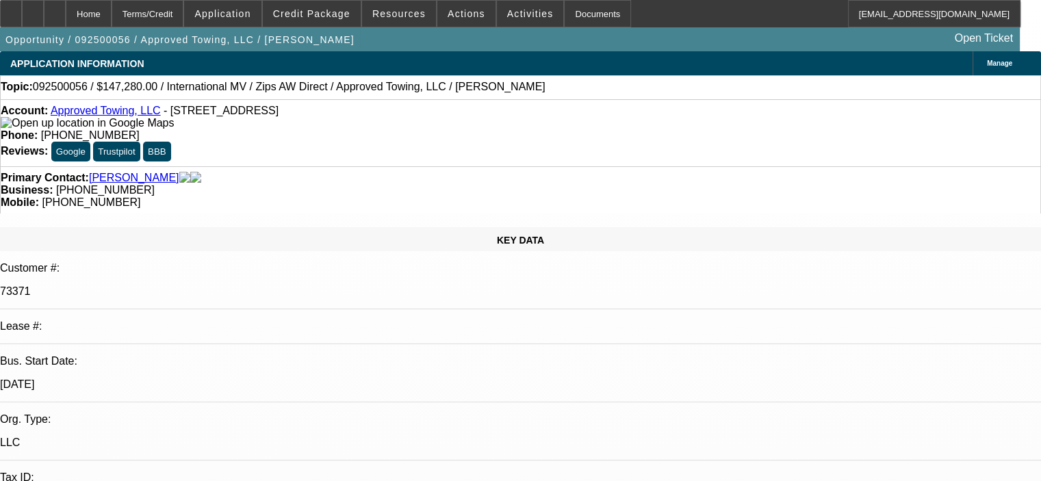
select select "0"
select select "2"
select select "0.1"
select select "4"
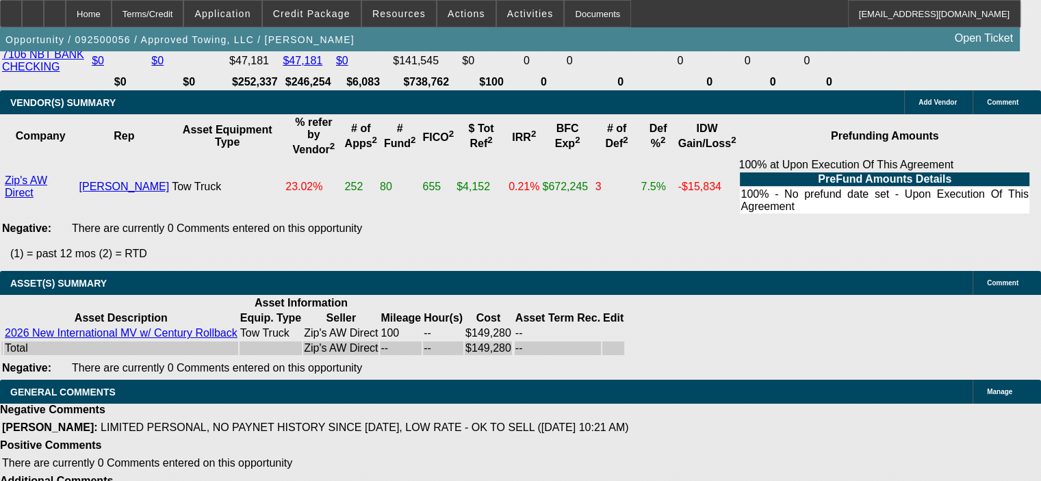
scroll to position [3147, 0]
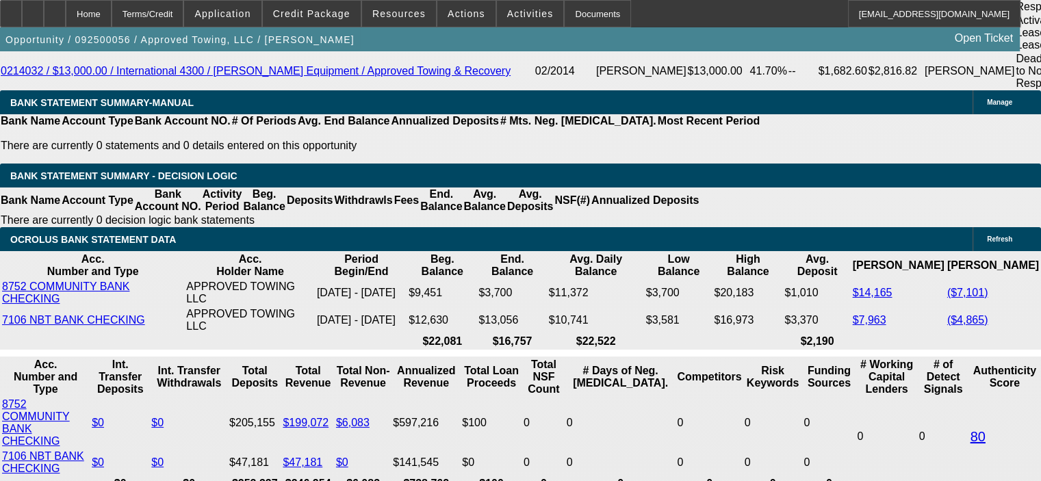
scroll to position [2737, 0]
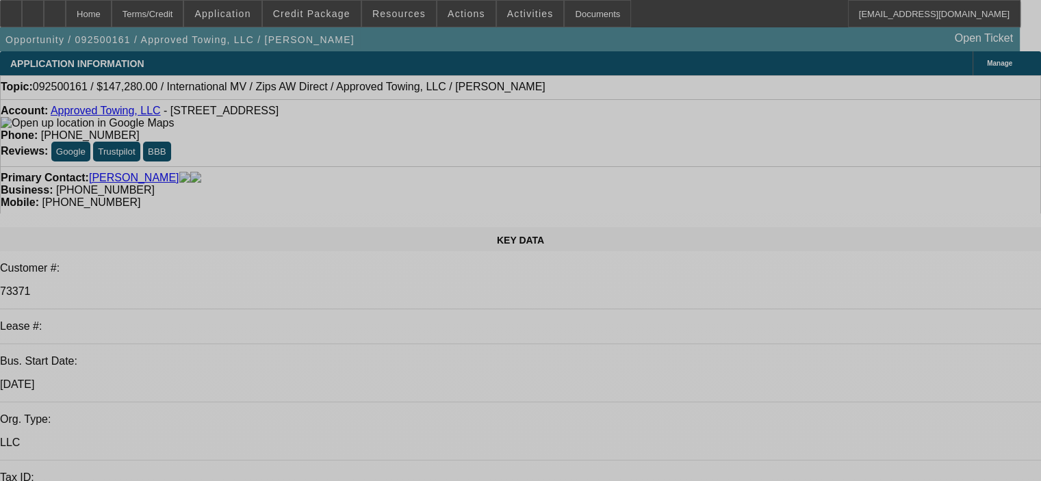
select select "0"
select select "2"
select select "0.1"
select select "4"
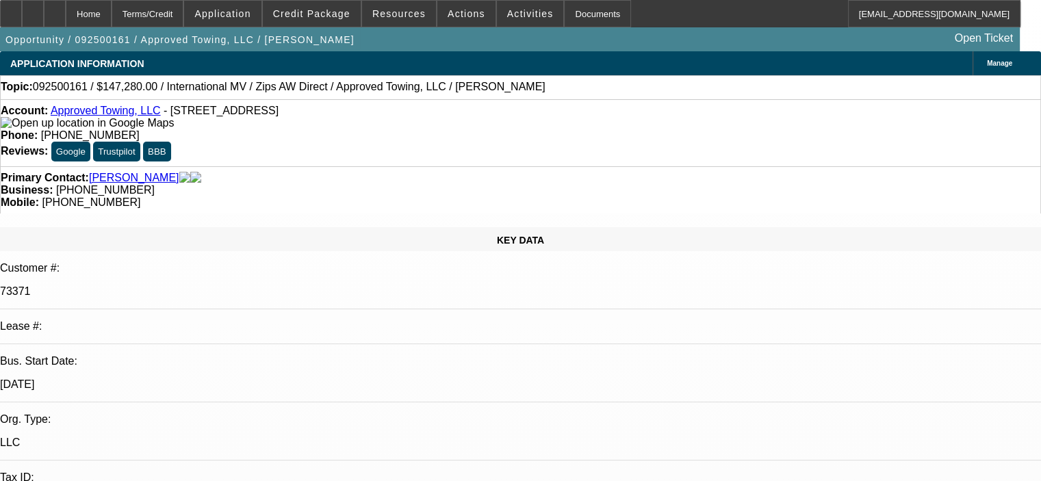
select select "0"
select select "2"
select select "0.1"
select select "4"
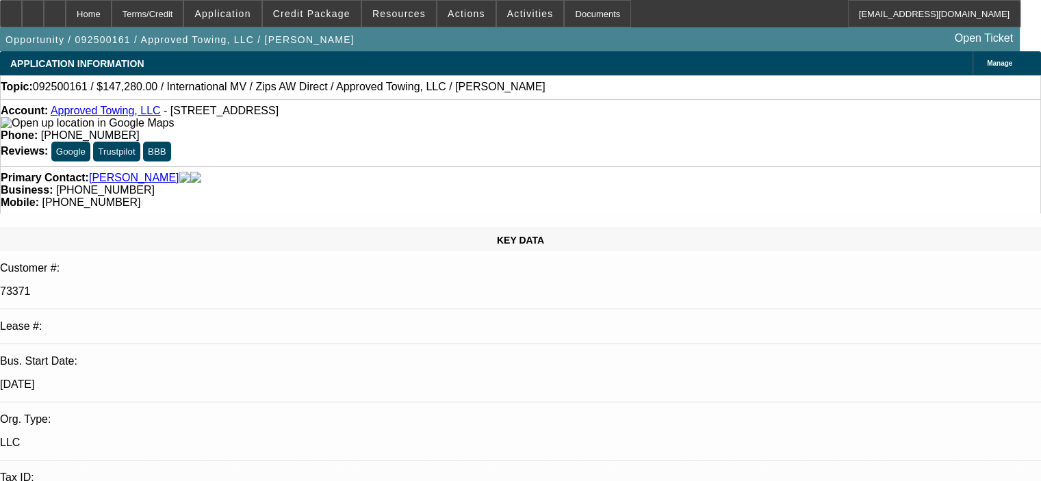
select select "0"
select select "0.1"
select select "4"
select select "0"
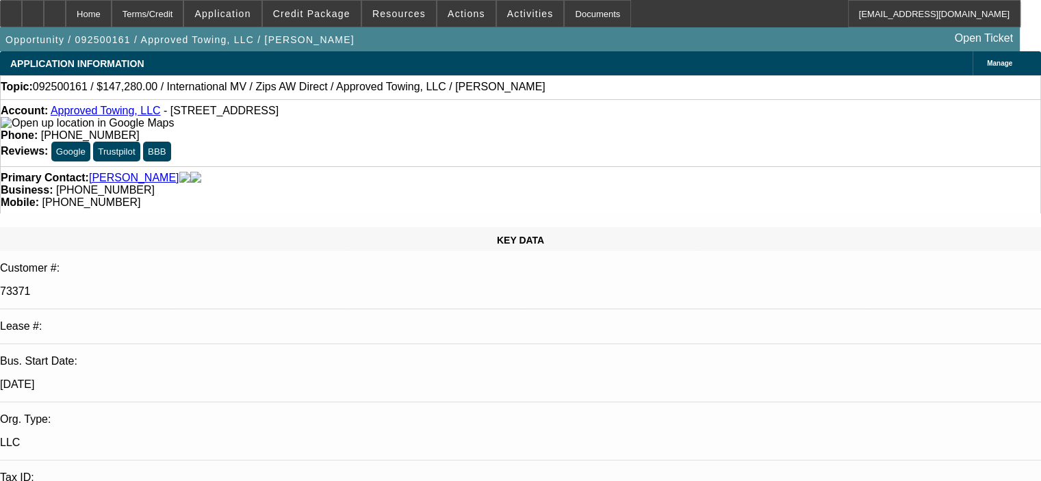
select select "2"
select select "0.1"
select select "4"
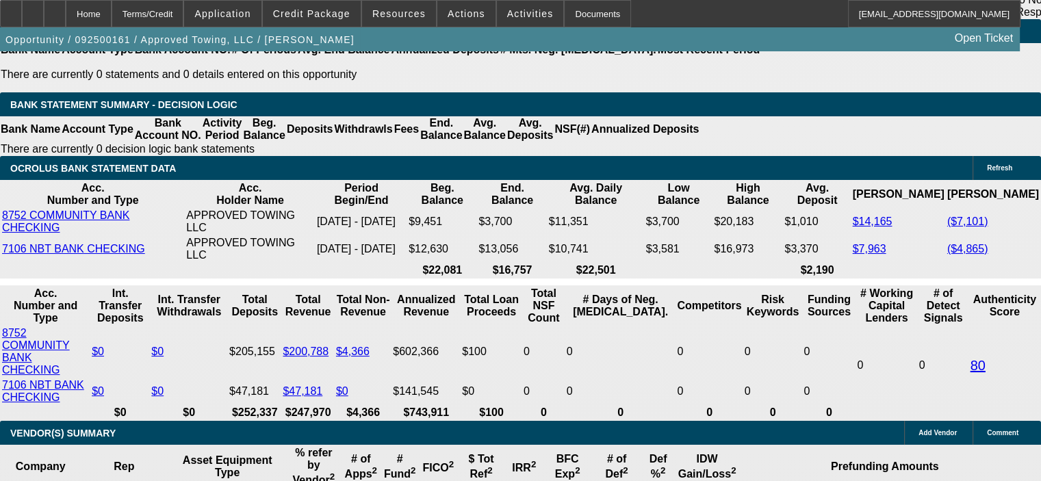
scroll to position [2805, 0]
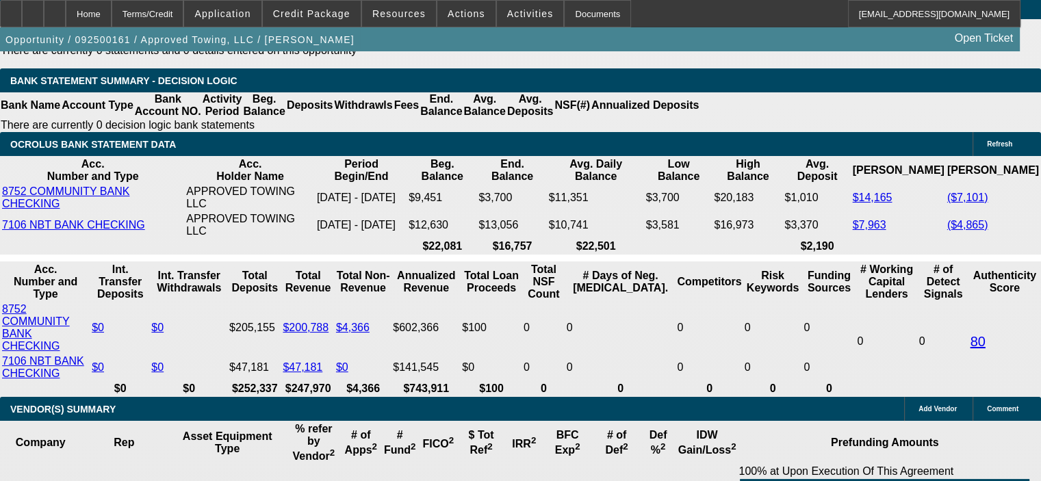
drag, startPoint x: 263, startPoint y: 261, endPoint x: 309, endPoint y: 257, distance: 46.0
type input "12"
type input "UNKNOWN"
type input "$2,108.39"
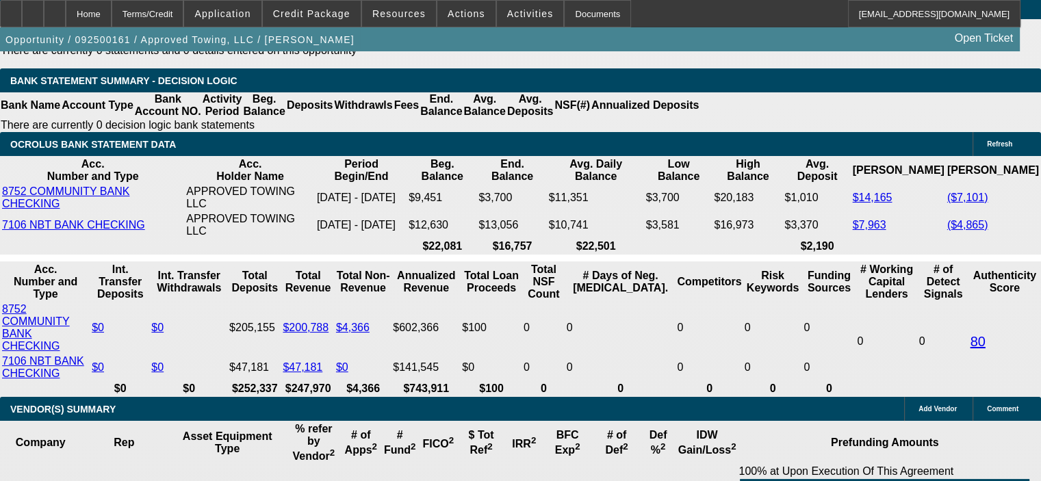
type input "$4,216.78"
type input "12"
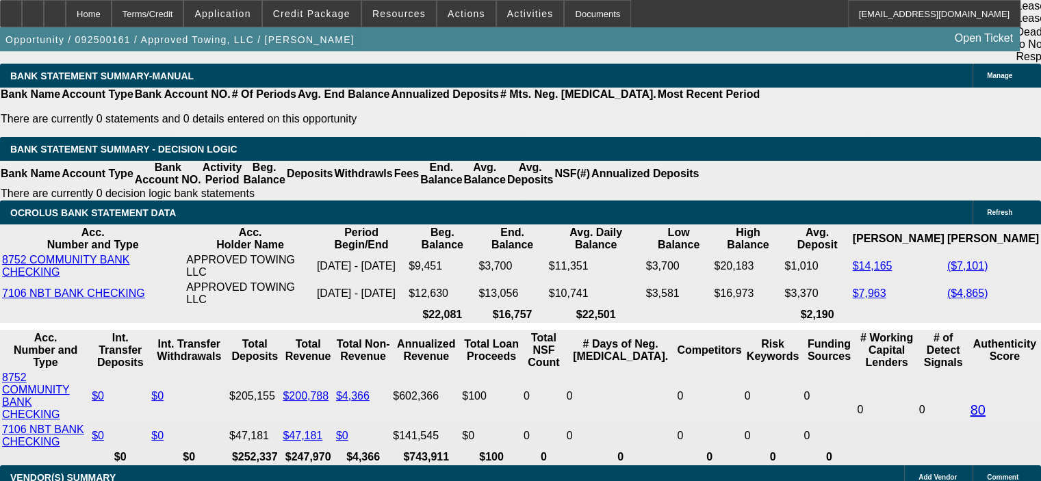
scroll to position [2600, 0]
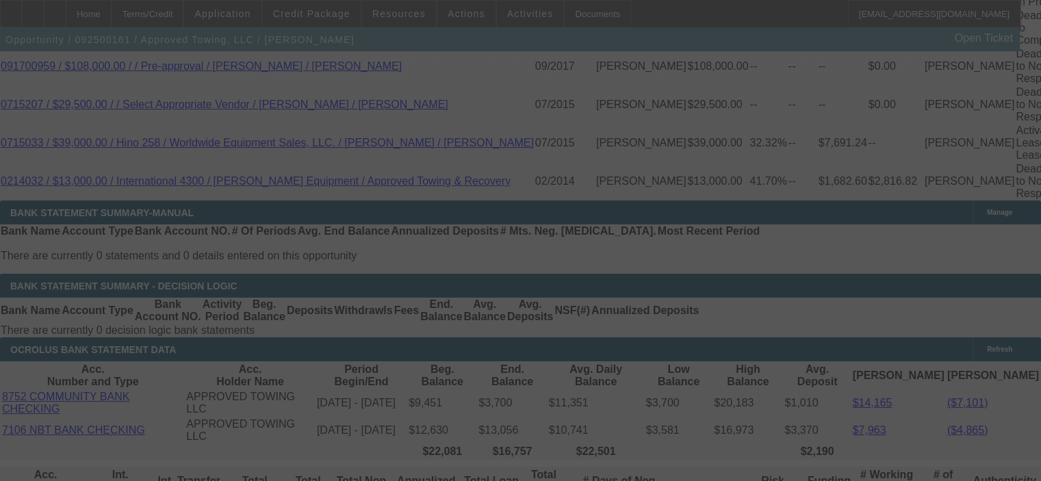
select select "0"
select select "2"
select select "0.1"
select select "4"
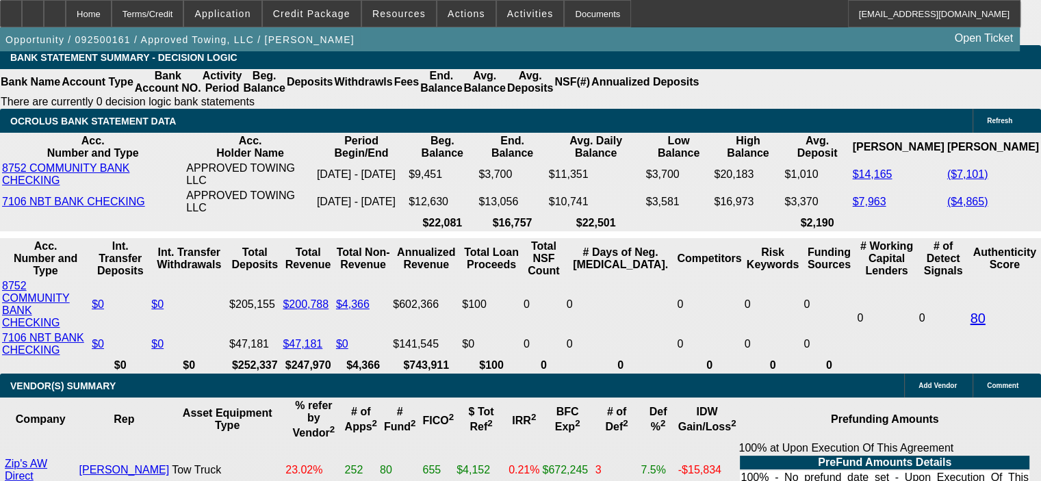
scroll to position [2805, 0]
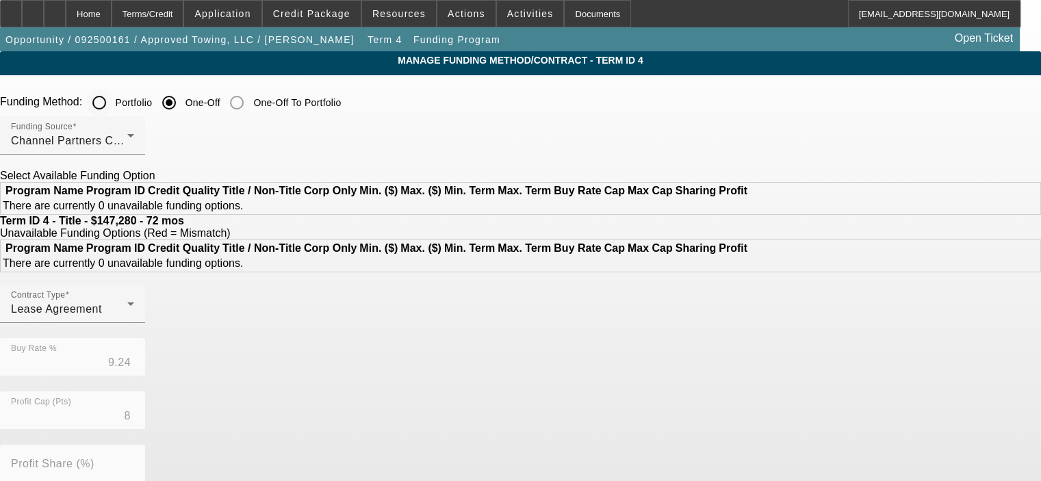
click at [113, 101] on input "Portfolio" at bounding box center [99, 102] width 27 height 27
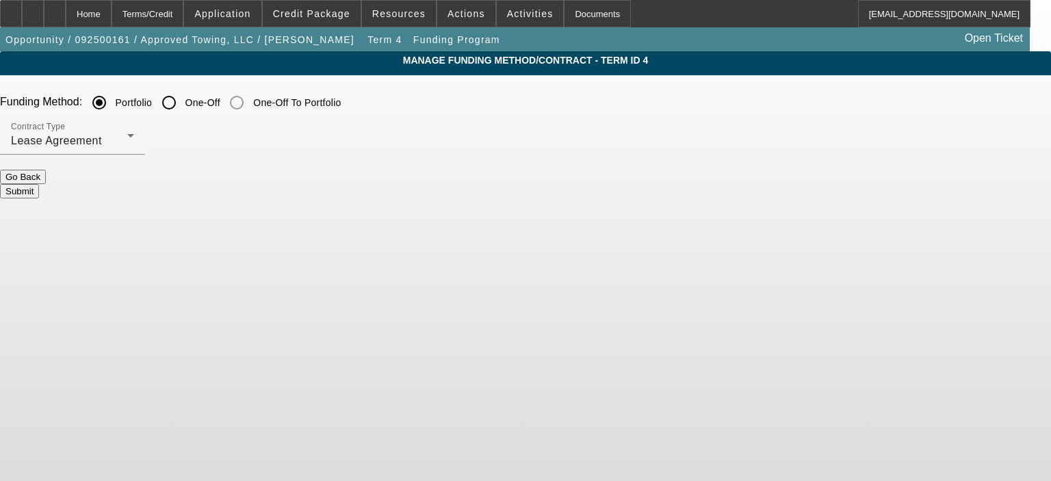
click at [39, 184] on button "Submit" at bounding box center [19, 191] width 39 height 14
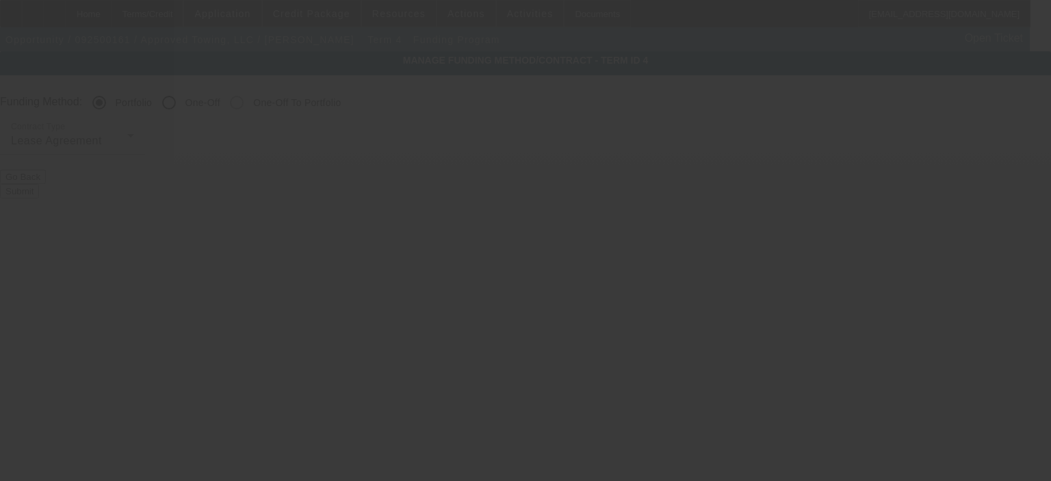
radio input "false"
radio input "true"
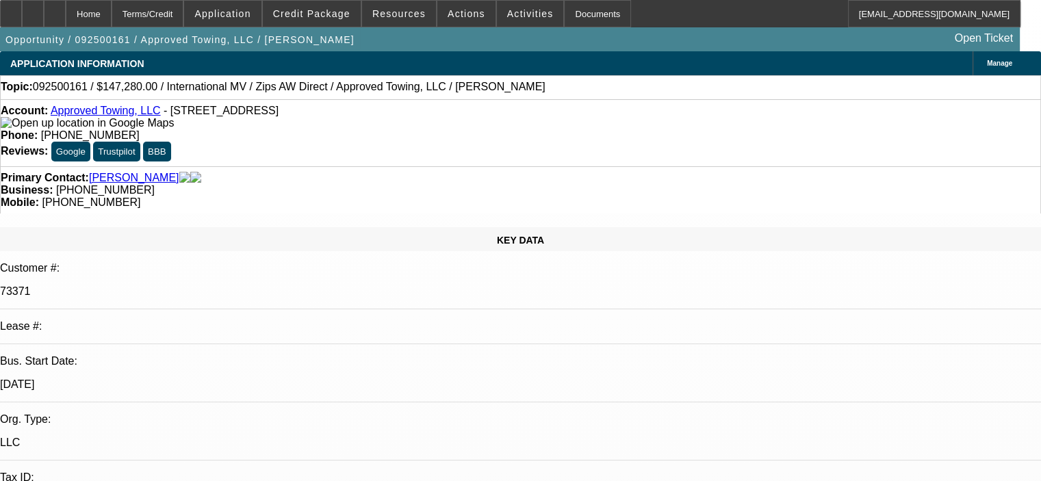
select select "0"
select select "2"
select select "0.1"
select select "4"
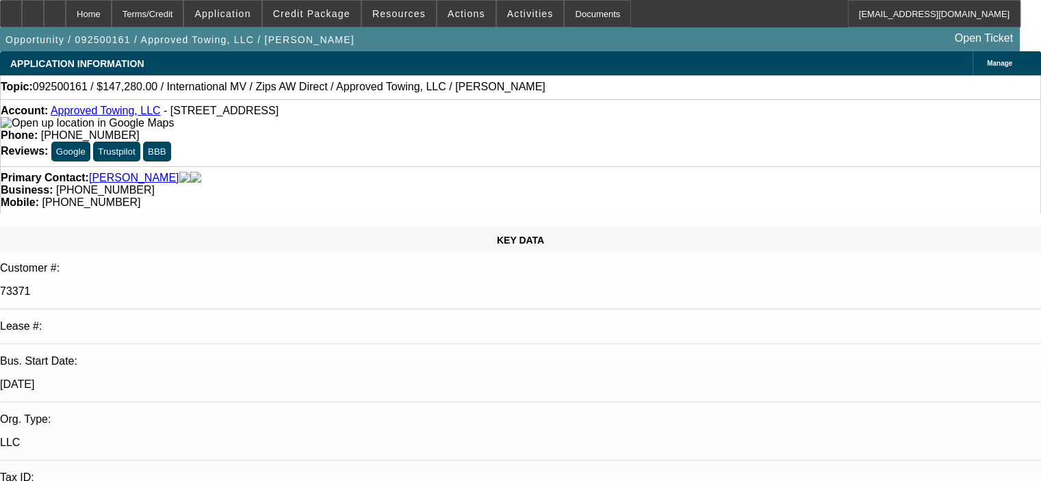
select select "0"
select select "2"
select select "0.1"
select select "4"
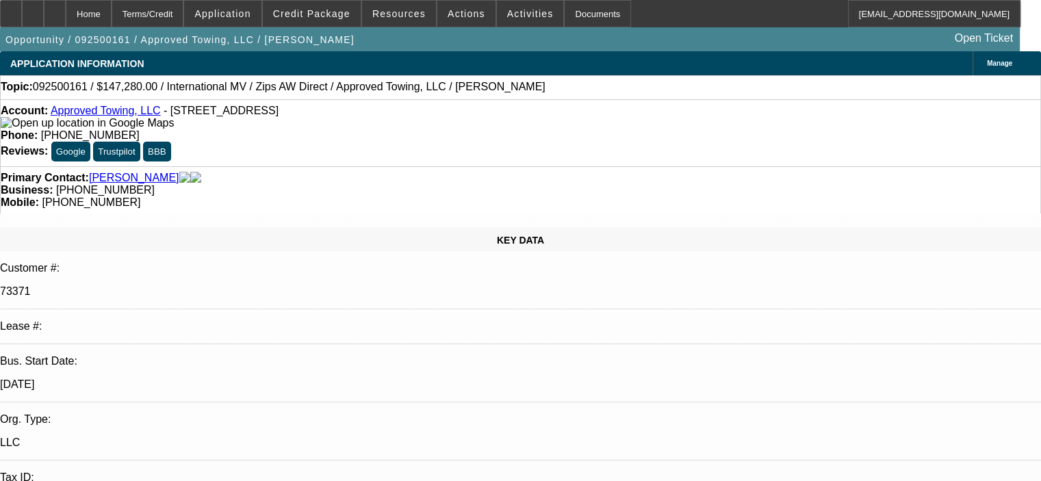
select select "0"
select select "0.1"
select select "4"
select select "0"
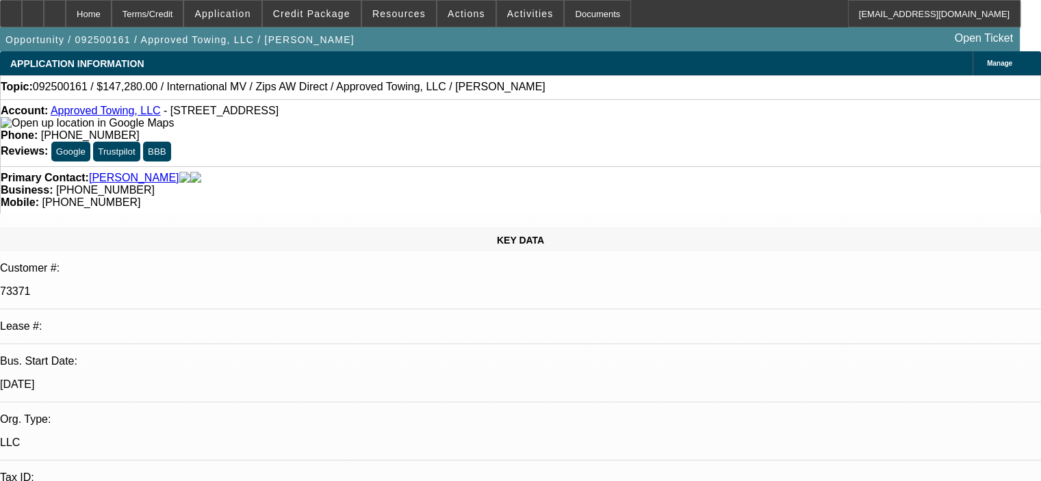
select select "2"
select select "0.1"
select select "4"
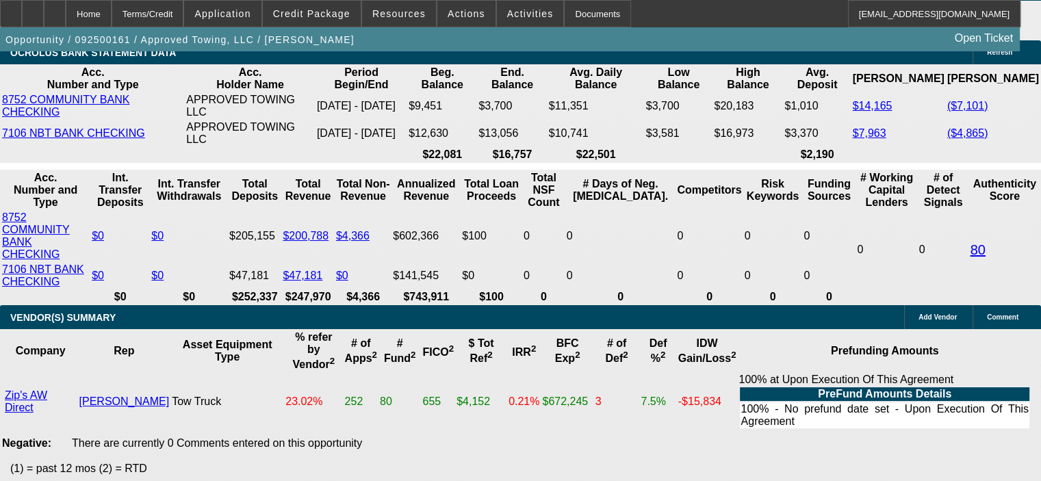
scroll to position [2873, 0]
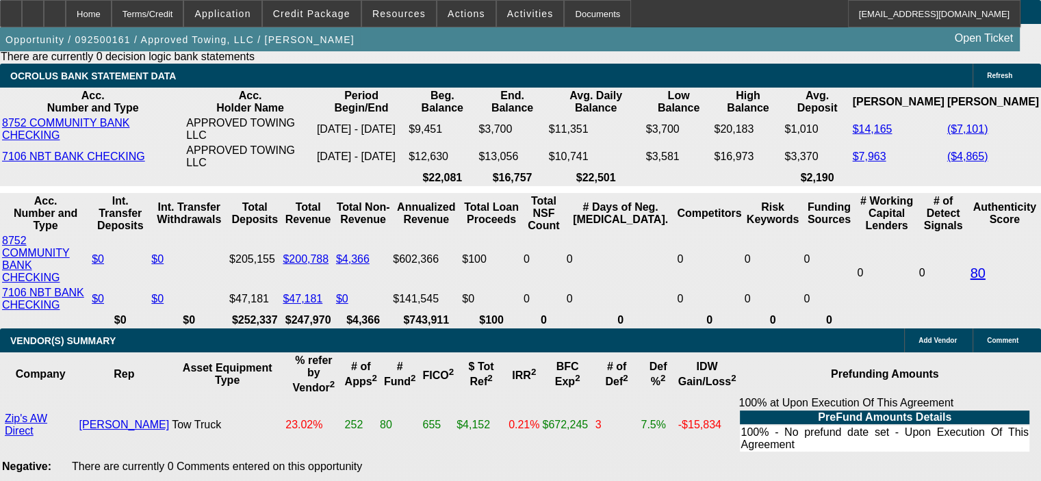
drag, startPoint x: 257, startPoint y: 196, endPoint x: 296, endPoint y: 194, distance: 38.3
type input "12"
type input "UNKNOWN"
type input "$2,879.35"
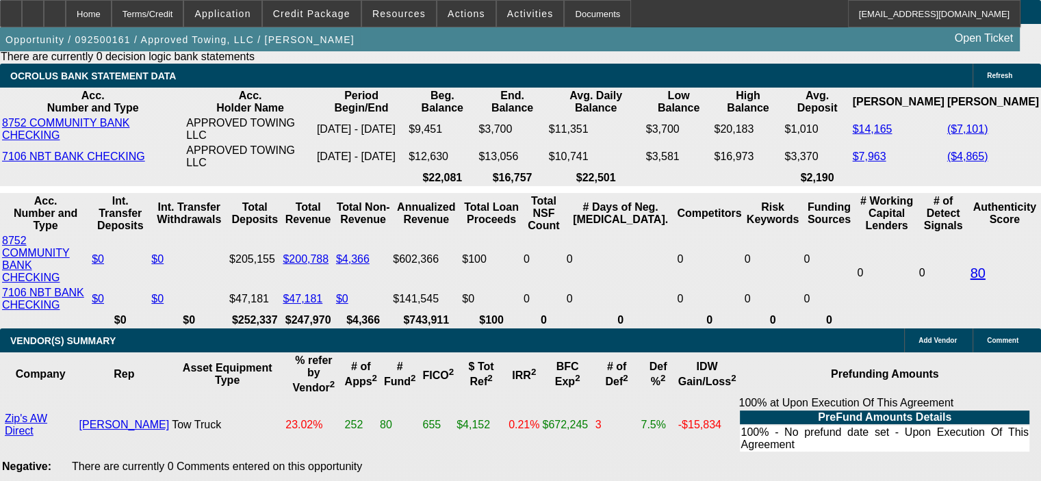
type input "$5,758.70"
type input "12"
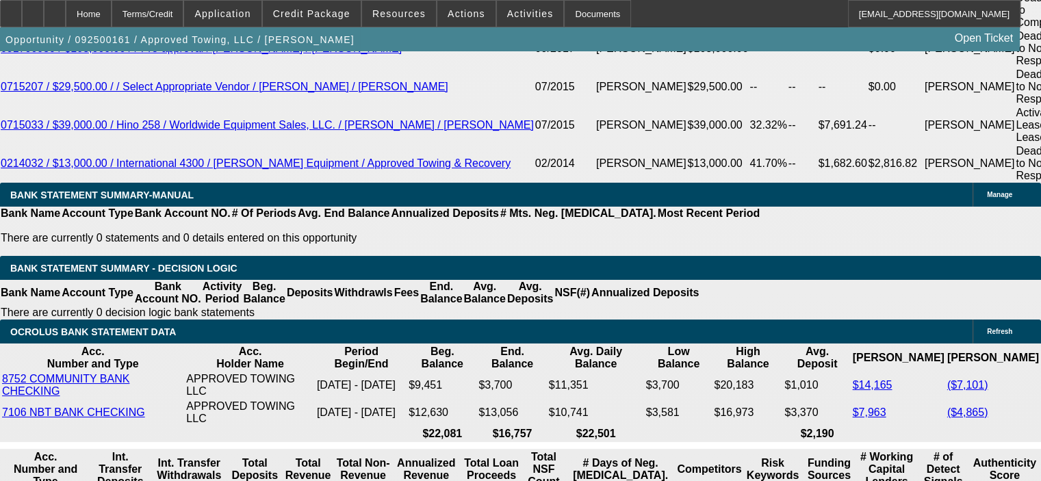
scroll to position [2600, 0]
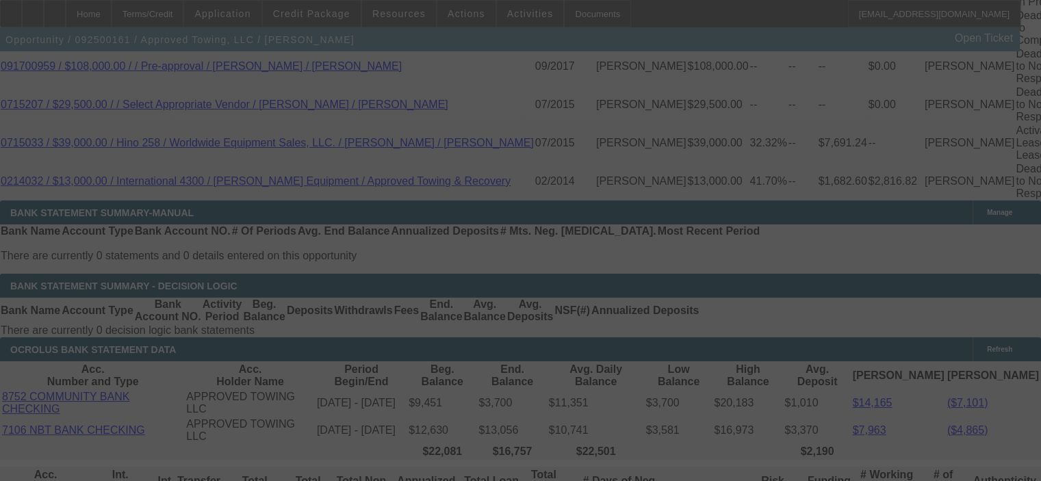
select select "0"
select select "2"
select select "0.1"
select select "4"
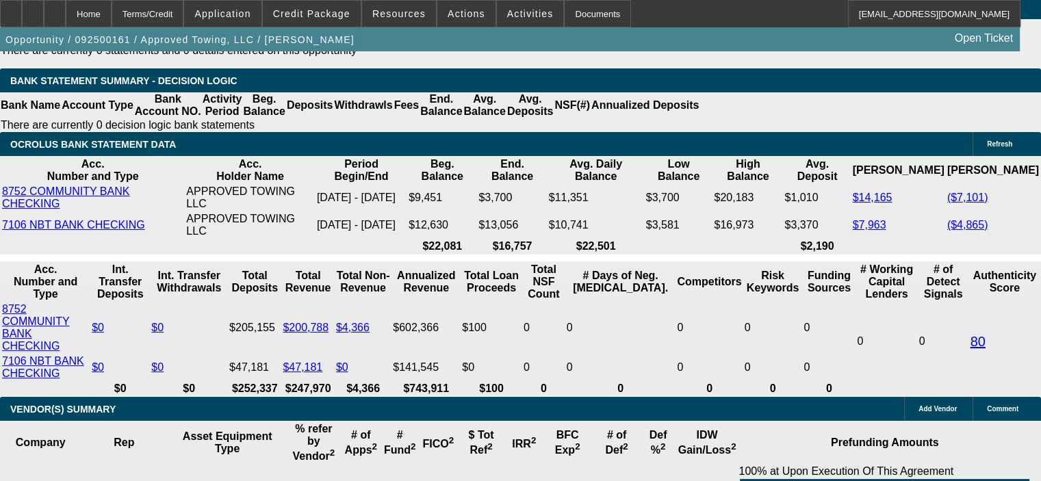
scroll to position [2873, 0]
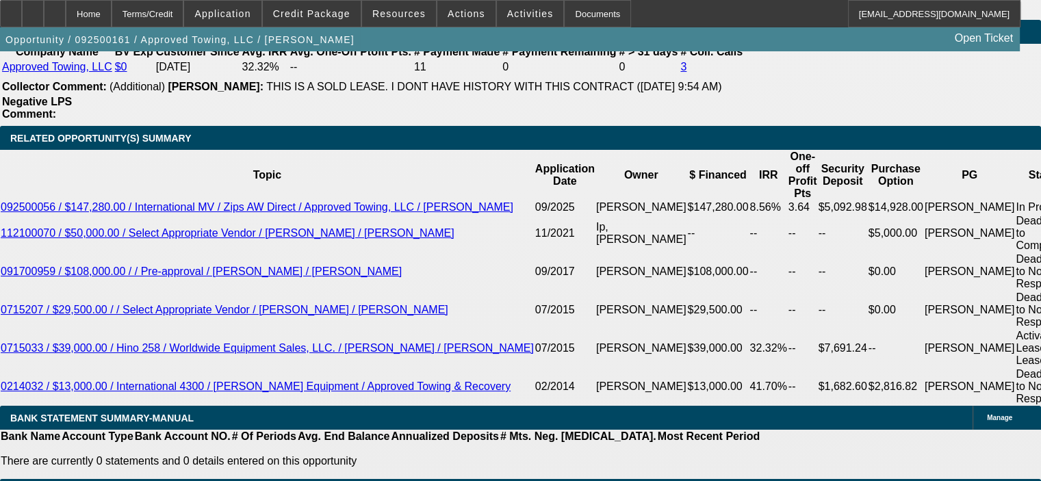
scroll to position [2326, 0]
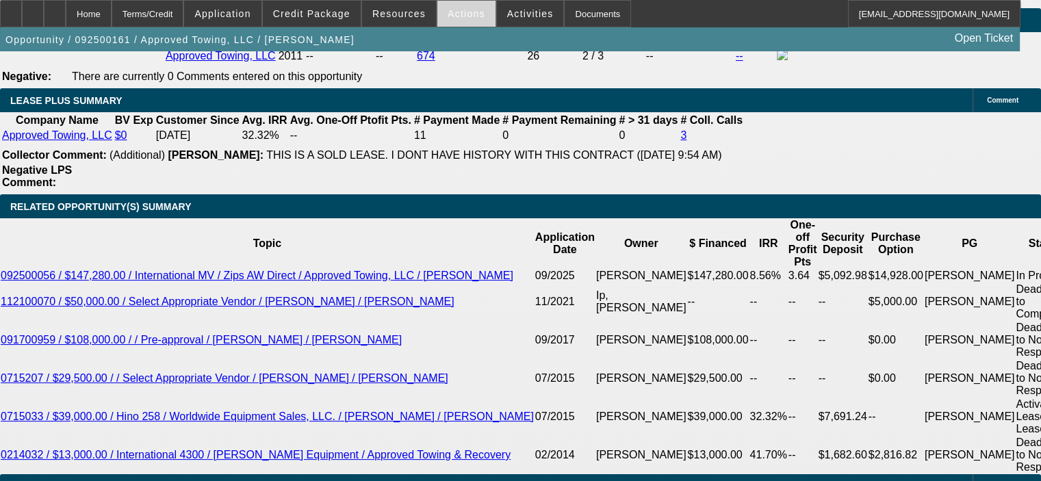
click at [456, 15] on span "Actions" at bounding box center [466, 13] width 38 height 11
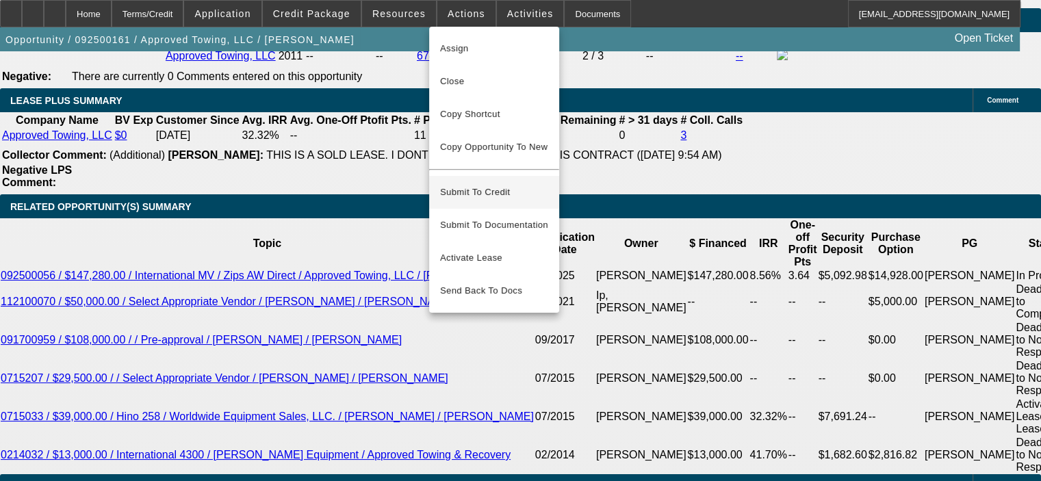
click at [482, 184] on span "Submit To Credit" at bounding box center [494, 192] width 108 height 16
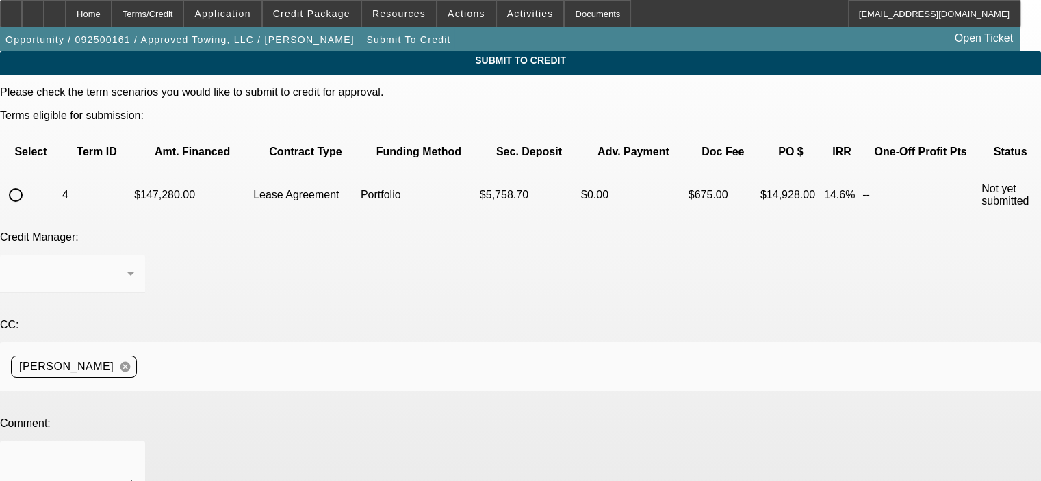
click at [29, 181] on input "radio" at bounding box center [15, 194] width 27 height 27
radio input "true"
click at [127, 265] on div at bounding box center [69, 273] width 116 height 16
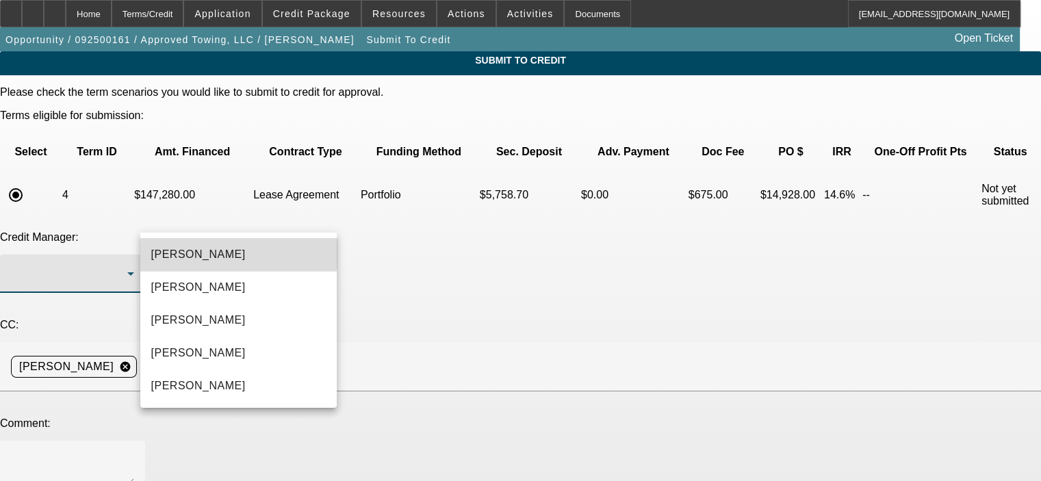
click at [212, 253] on span "Arida, George" at bounding box center [198, 254] width 94 height 16
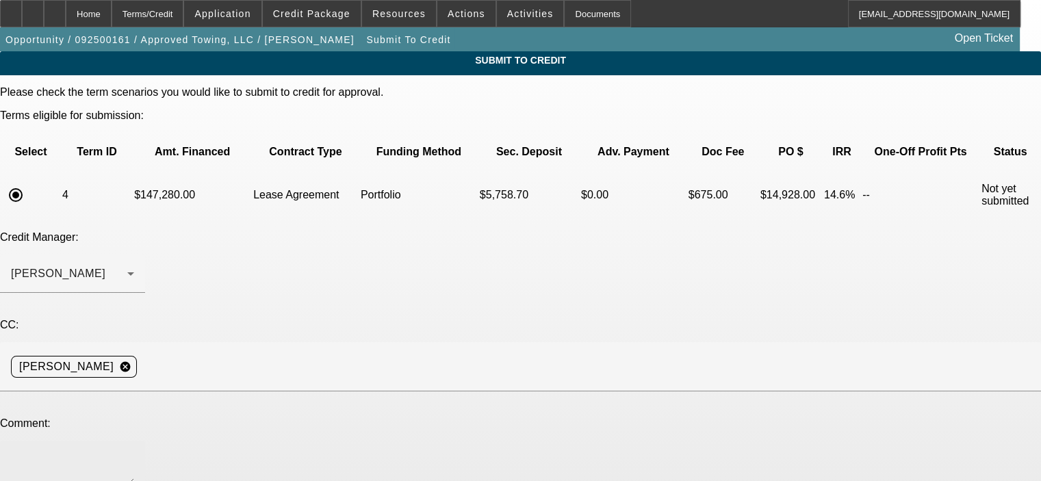
click at [134, 441] on div at bounding box center [72, 468] width 123 height 55
drag, startPoint x: 400, startPoint y: 330, endPoint x: 424, endPoint y: 317, distance: 27.8
click at [134, 452] on textarea "George, Please review for a portfolio approval that I can use to match Unifi's …" at bounding box center [72, 468] width 123 height 33
click at [134, 452] on textarea "George, Please review for a portfolio approval that I can use to "match Unifi's…" at bounding box center [72, 468] width 123 height 33
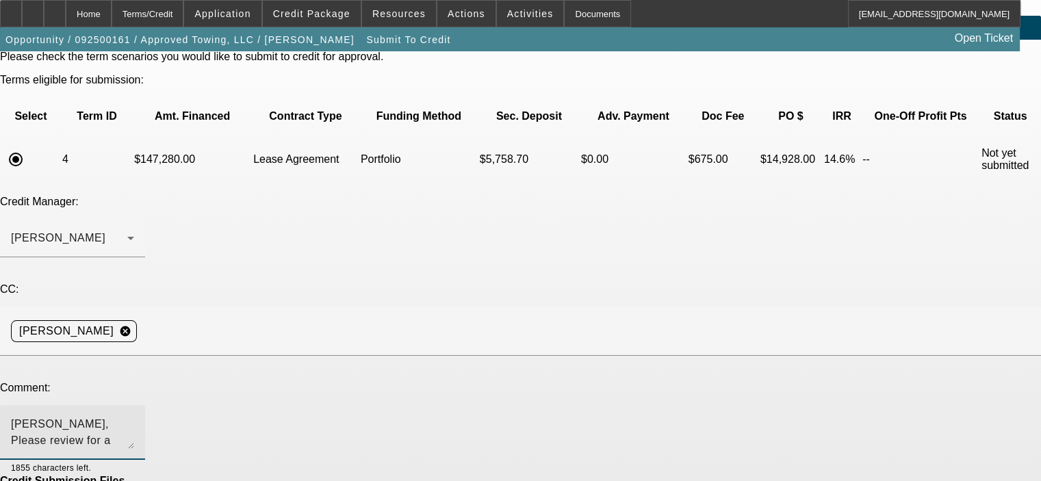
scroll to position [68, 0]
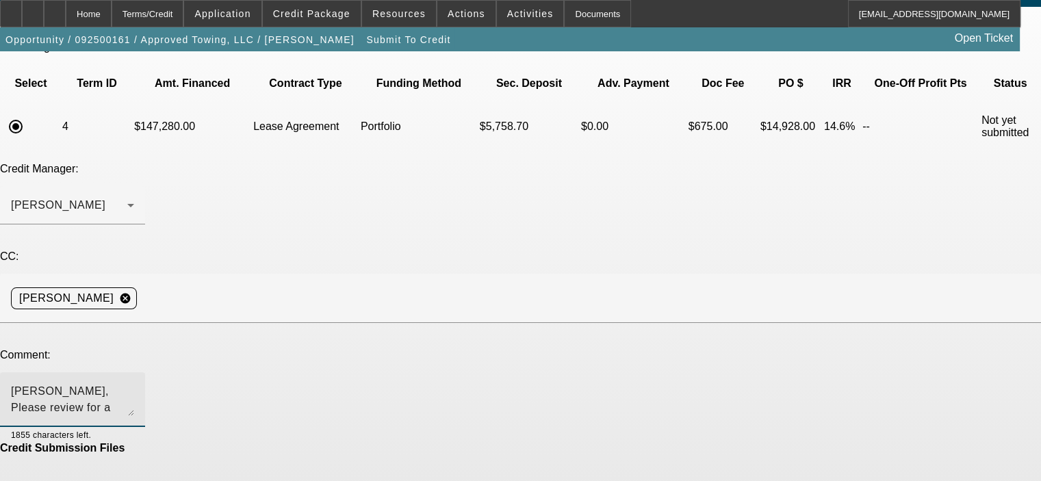
type textarea "George, Please review for a portfolio approval that I can use to "match" Unifi'…"
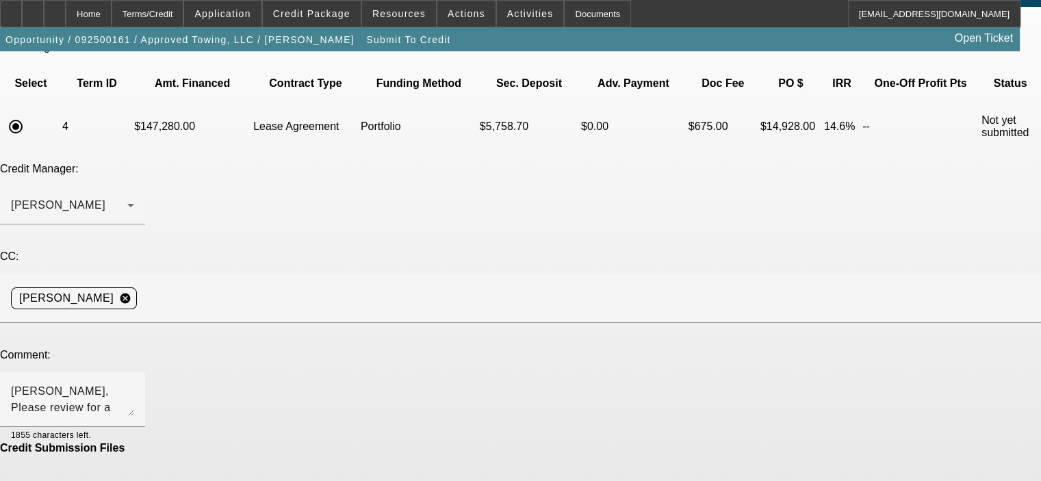
click at [375, 442] on div "Credit Submission Files" at bounding box center [520, 448] width 1041 height 12
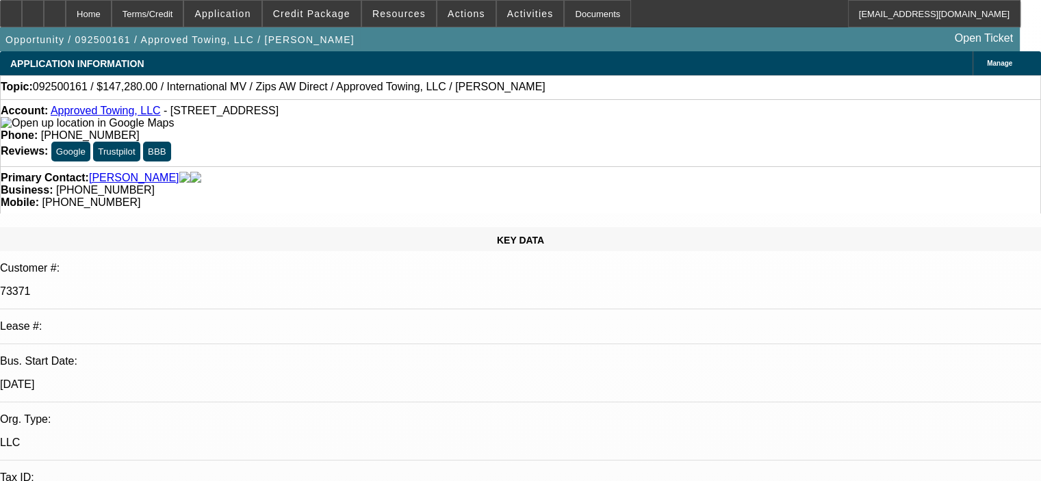
select select "0"
select select "2"
select select "0.1"
select select "4"
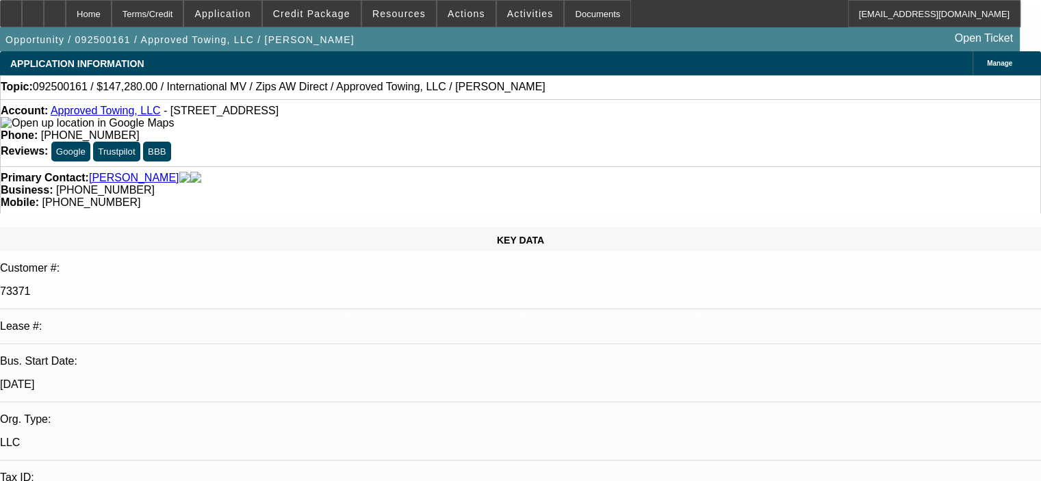
select select "0"
select select "2"
select select "0.1"
select select "4"
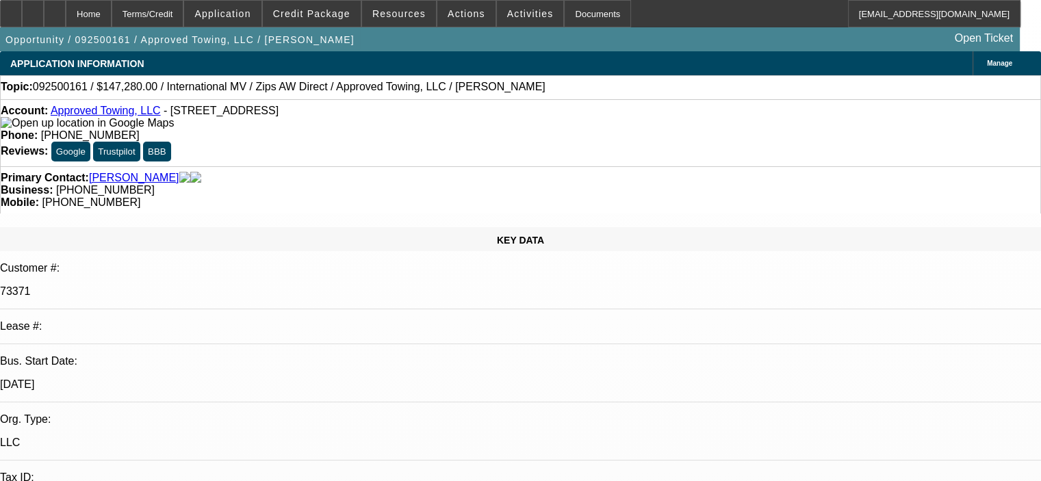
select select "0"
select select "0.1"
select select "4"
select select "0"
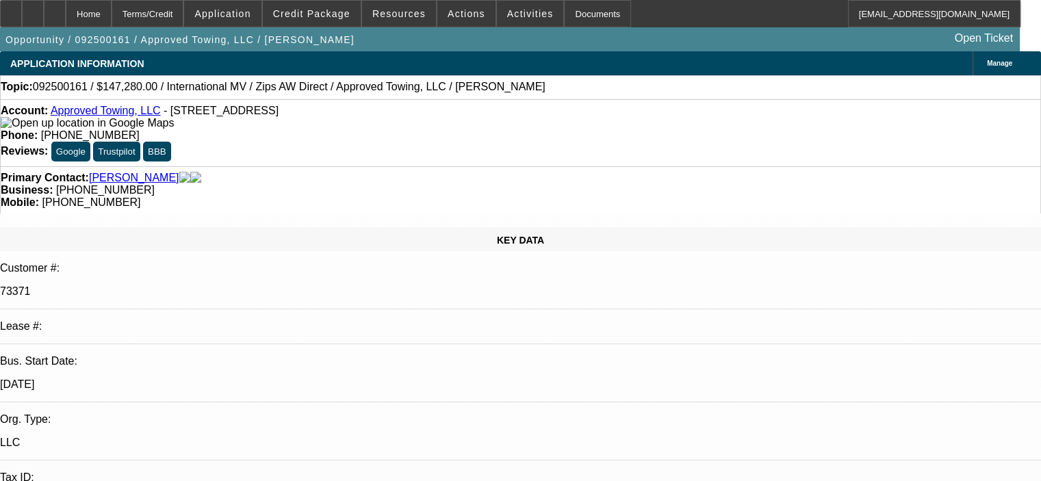
select select "2"
select select "0.1"
select select "4"
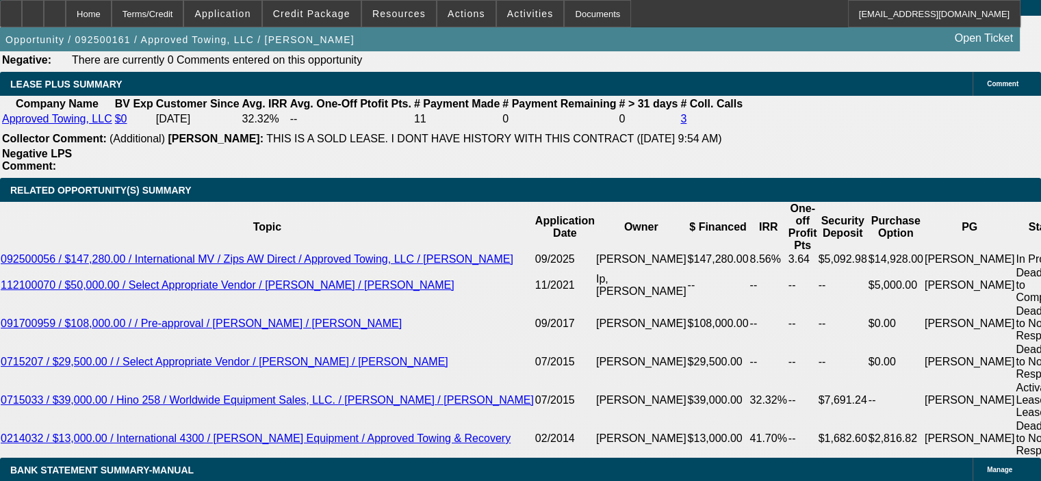
scroll to position [2121, 0]
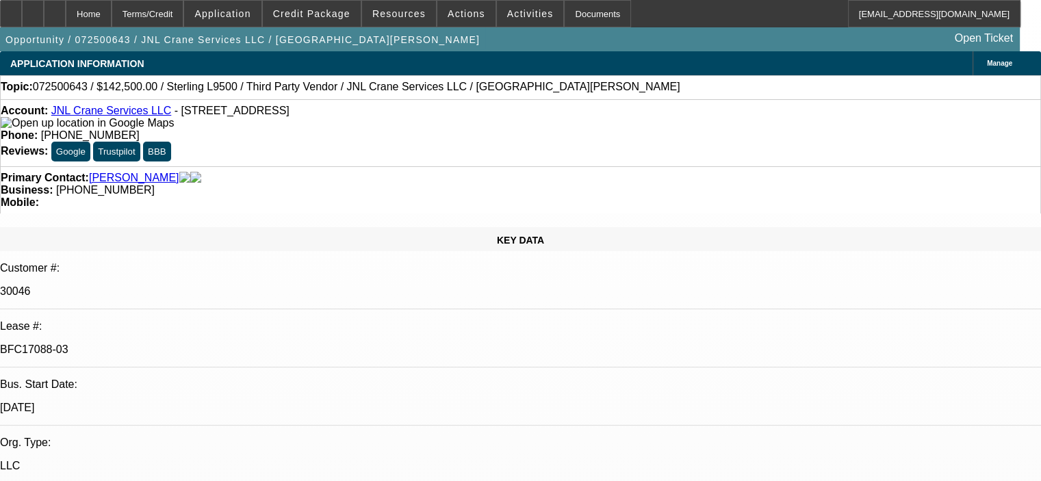
select select "0"
select select "2"
select select "0"
select select "6"
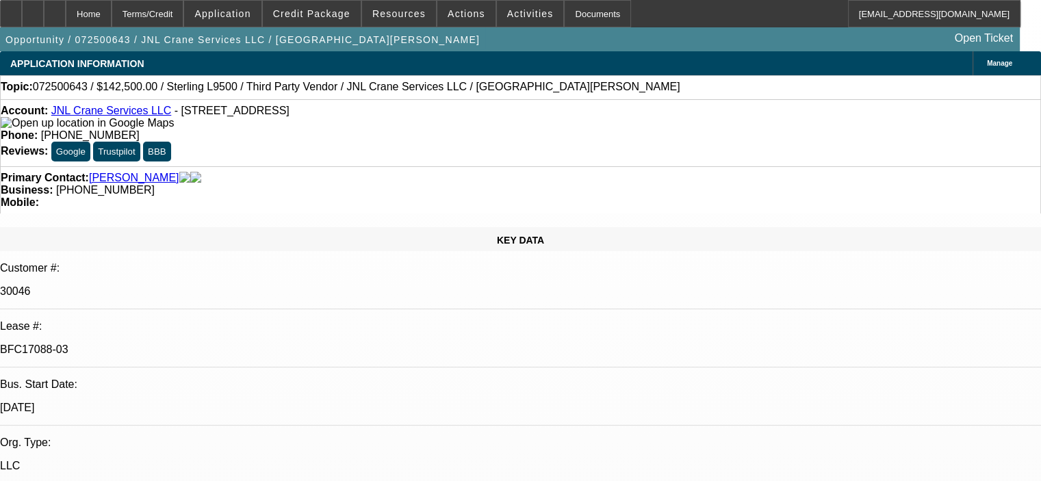
select select "0"
select select "2"
select select "0"
select select "6"
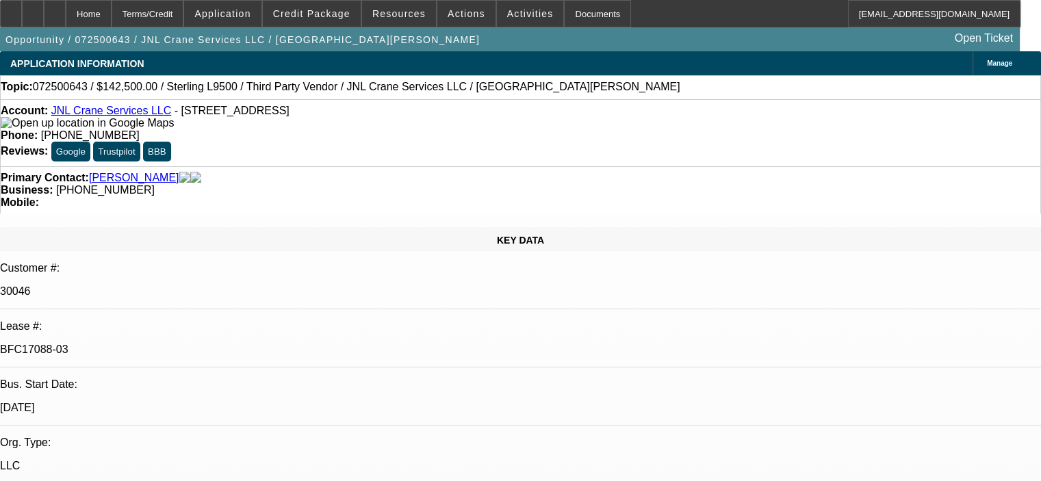
select select "0"
select select "2"
select select "0"
select select "6"
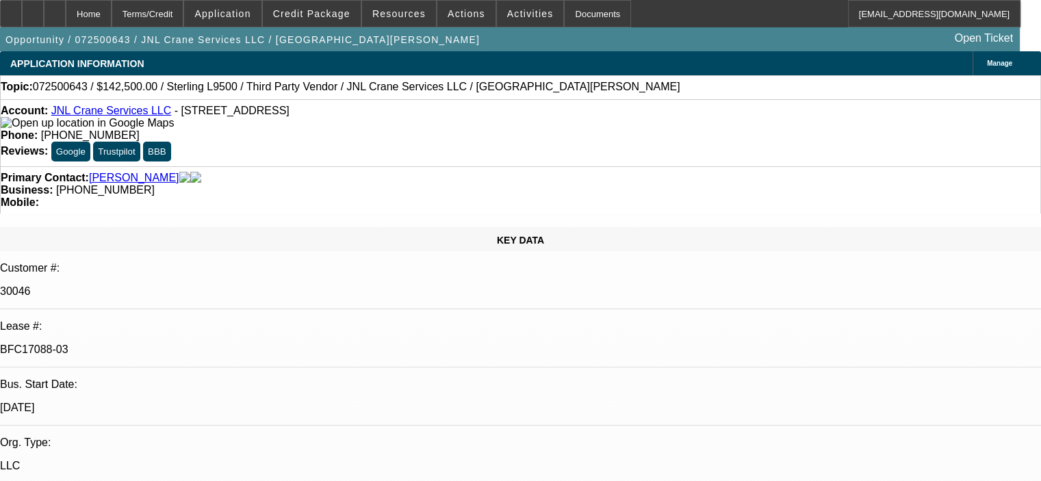
select select "0"
select select "2"
select select "0"
select select "6"
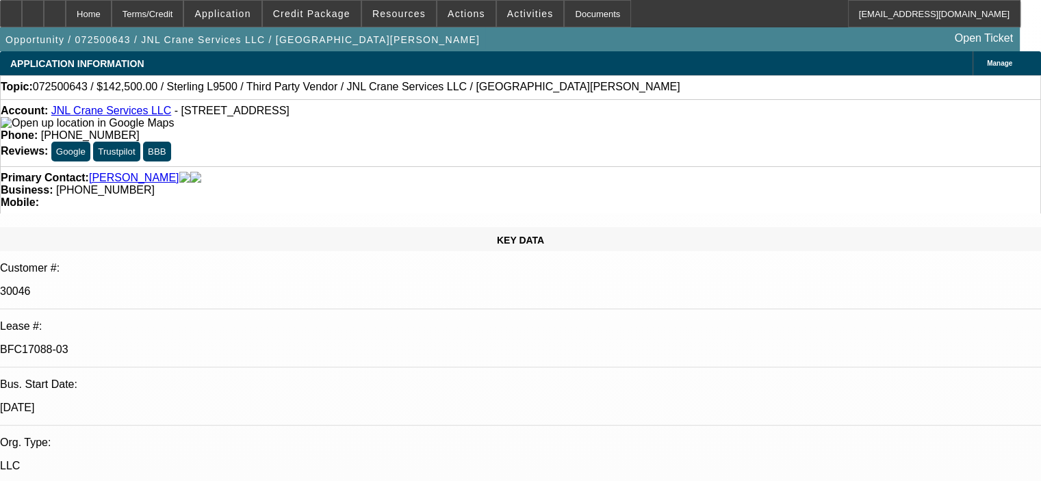
click at [984, 38] on link "Open Ticket" at bounding box center [983, 38] width 69 height 23
click at [396, 15] on span "Resources" at bounding box center [398, 13] width 53 height 11
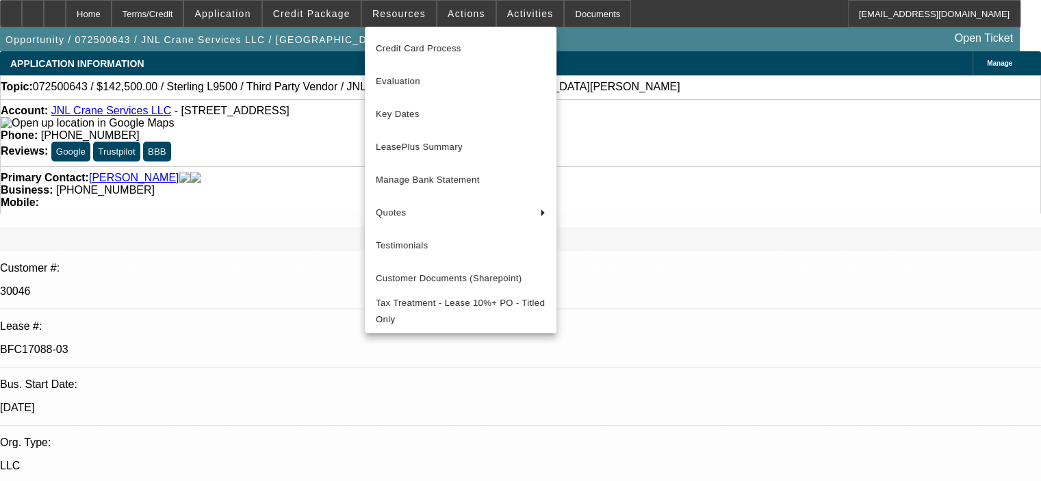
click at [471, 14] on div at bounding box center [520, 240] width 1041 height 481
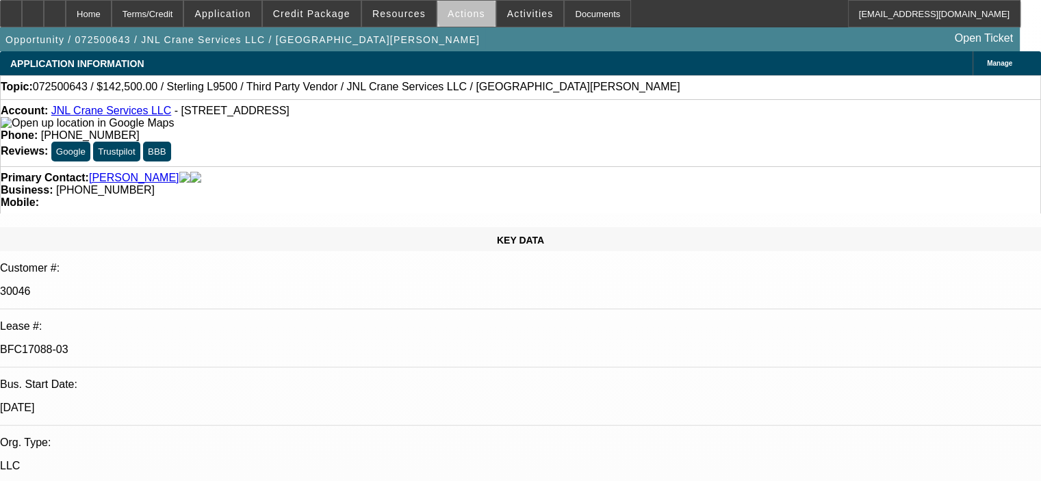
click at [460, 14] on span "Actions" at bounding box center [466, 13] width 38 height 11
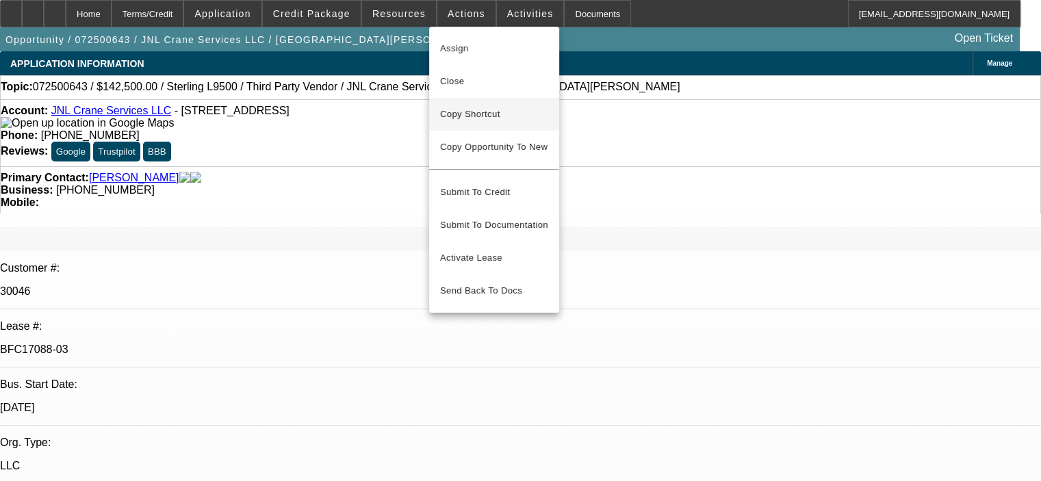
click at [476, 114] on span "Copy Shortcut" at bounding box center [494, 114] width 108 height 16
